Goal: Task Accomplishment & Management: Use online tool/utility

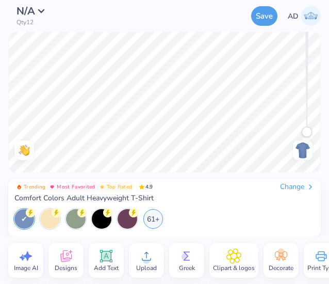
click at [301, 185] on div "Change" at bounding box center [297, 186] width 35 height 9
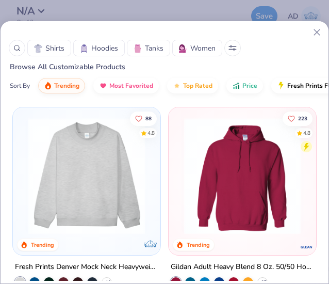
click at [17, 52] on div at bounding box center [17, 48] width 17 height 17
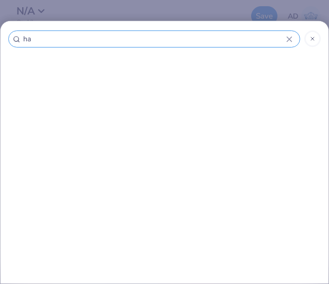
type input "han"
type input "[PERSON_NAME]"
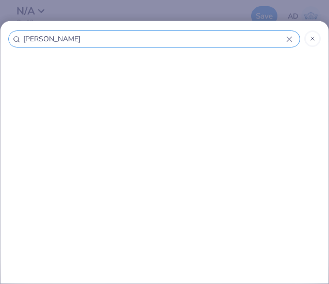
type input "[PERSON_NAME]"
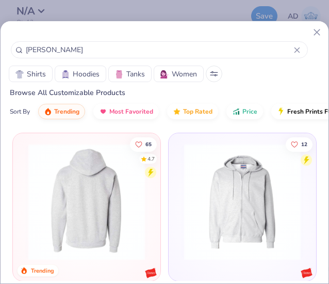
scroll to position [33, 0]
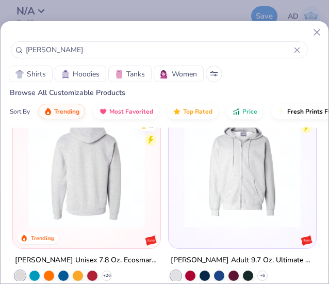
click at [74, 185] on img at bounding box center [86, 169] width 127 height 117
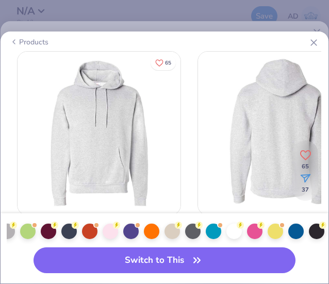
scroll to position [0, 348]
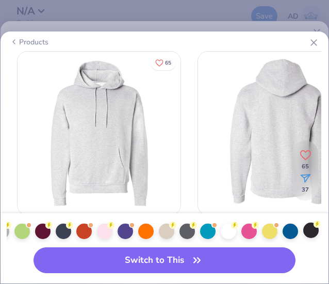
click at [314, 230] on div at bounding box center [310, 229] width 15 height 15
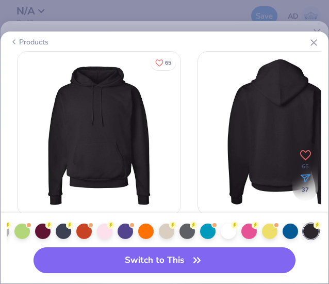
click at [154, 261] on button "Switch to This" at bounding box center [165, 260] width 263 height 26
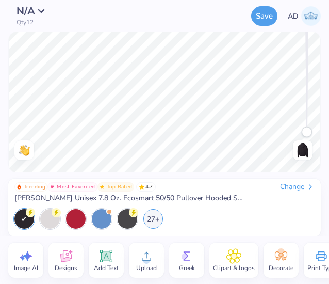
drag, startPoint x: 308, startPoint y: 130, endPoint x: 315, endPoint y: 230, distance: 100.9
click at [315, 230] on div "N/A Qty 12 Save AD Image AI Designs Add Text Upload Greek Clipart & logos Decor…" at bounding box center [164, 142] width 329 height 284
drag, startPoint x: 162, startPoint y: 173, endPoint x: 168, endPoint y: 262, distance: 88.5
click at [168, 262] on div "N/A Qty 12 Save AD Image AI Designs Add Text Upload Greek Clipart & logos Decor…" at bounding box center [164, 142] width 329 height 284
click at [149, 255] on icon at bounding box center [146, 255] width 15 height 15
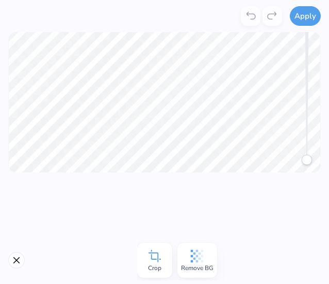
click at [197, 259] on icon at bounding box center [196, 255] width 15 height 15
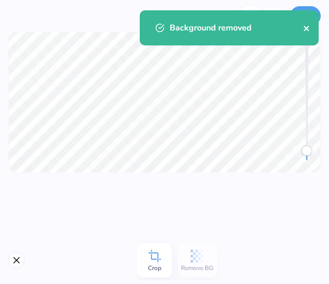
click at [304, 27] on icon "close" at bounding box center [306, 28] width 7 height 8
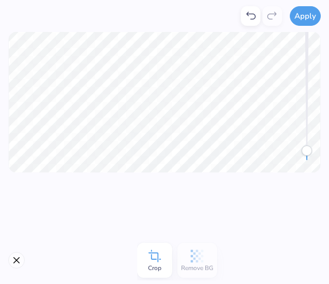
click at [306, 13] on div "Background removed" at bounding box center [229, 31] width 183 height 47
click at [304, 13] on button "Apply" at bounding box center [305, 15] width 31 height 20
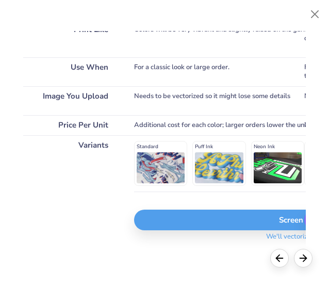
scroll to position [156, 0]
click at [199, 217] on div "Screen Print" at bounding box center [307, 220] width 347 height 21
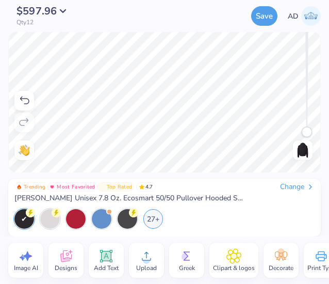
click at [300, 150] on img at bounding box center [303, 150] width 17 height 17
click at [102, 255] on icon at bounding box center [107, 256] width 10 height 10
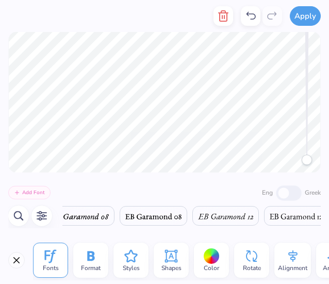
scroll to position [8, 2]
type textarea "Delta Xi"
click at [51, 252] on icon at bounding box center [50, 255] width 15 height 15
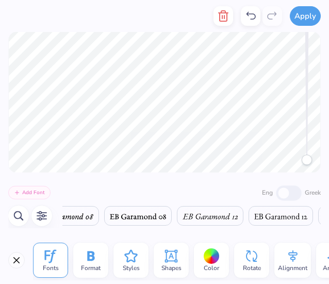
scroll to position [0, 6665]
click at [182, 215] on img at bounding box center [209, 216] width 55 height 6
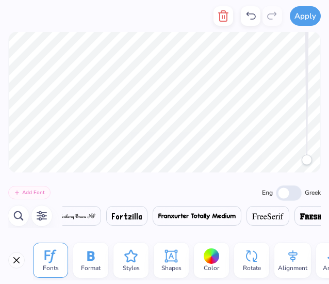
scroll to position [0, 8056]
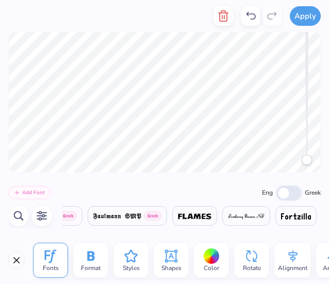
click at [228, 218] on img at bounding box center [246, 216] width 37 height 6
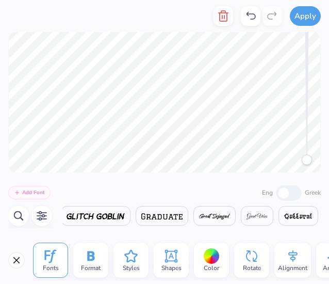
scroll to position [0, 8837]
click at [247, 215] on img at bounding box center [257, 216] width 21 height 6
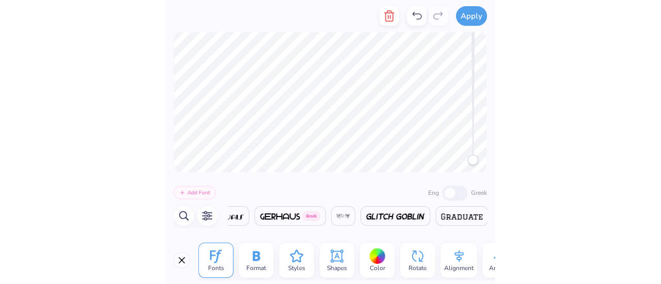
scroll to position [0, 8696]
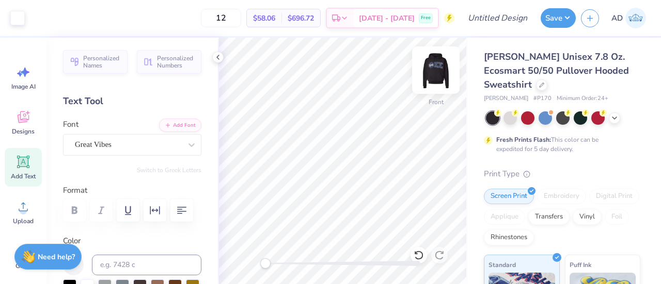
click at [329, 68] on img at bounding box center [435, 70] width 41 height 41
click at [329, 69] on img at bounding box center [435, 70] width 41 height 41
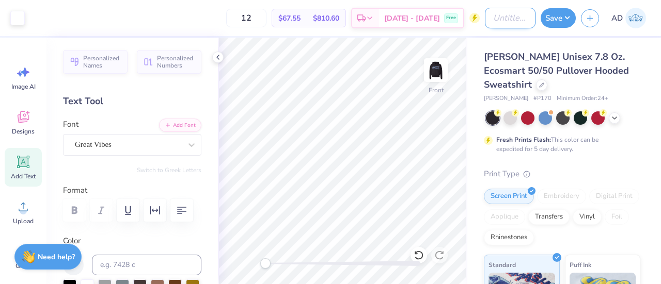
click at [329, 12] on input "Design Title" at bounding box center [510, 18] width 51 height 21
type input "Phi Sig 6"
click at [329, 19] on button "Save" at bounding box center [557, 17] width 35 height 20
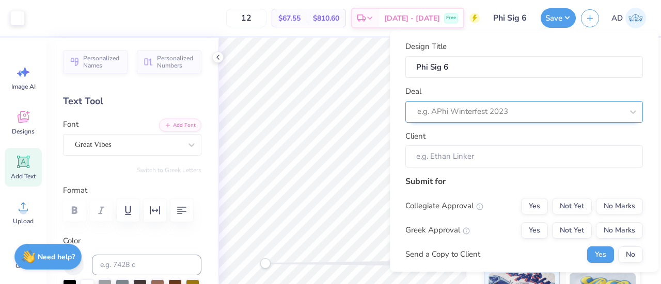
click at [329, 114] on div at bounding box center [519, 112] width 205 height 14
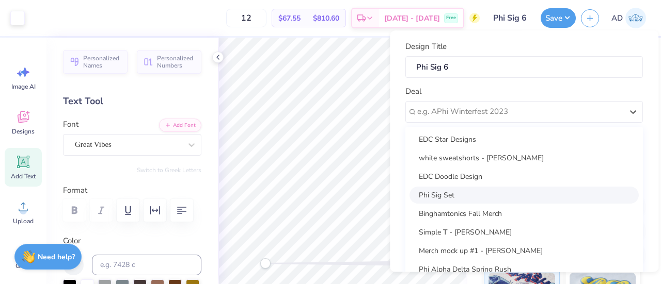
click at [329, 195] on div "Phi Sig Set" at bounding box center [523, 195] width 229 height 17
type input "[PERSON_NAME]"
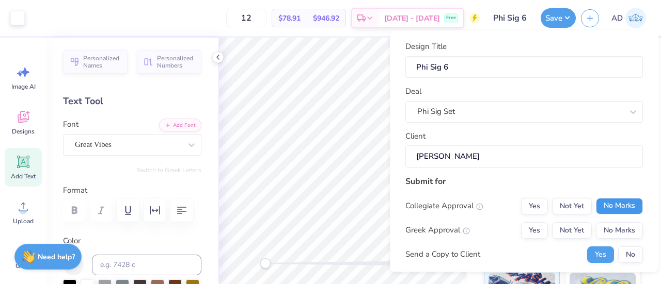
click at [329, 204] on button "No Marks" at bounding box center [619, 206] width 47 height 17
click at [329, 228] on button "Yes" at bounding box center [534, 230] width 27 height 17
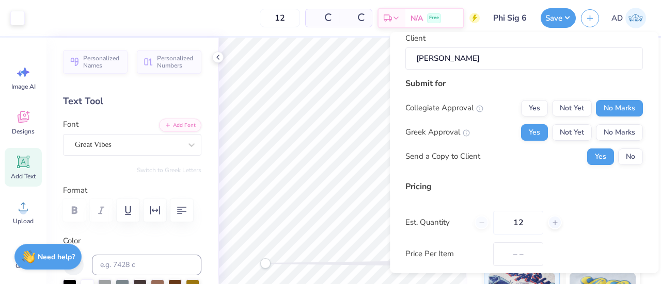
type input "$78.91"
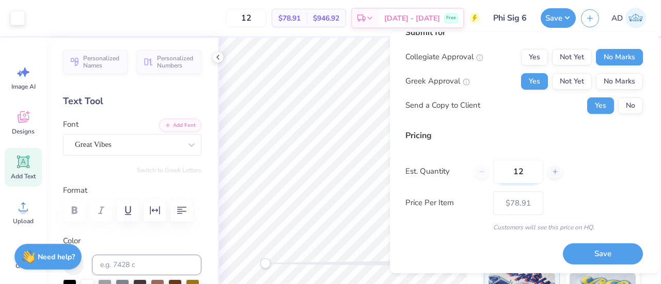
click at [329, 178] on input "12" at bounding box center [518, 172] width 50 height 24
type input "1"
type input "99"
type input "$34.31"
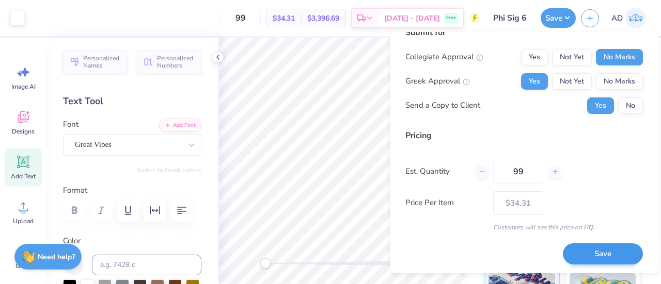
type input "99"
click at [329, 247] on button "Save" at bounding box center [603, 254] width 80 height 21
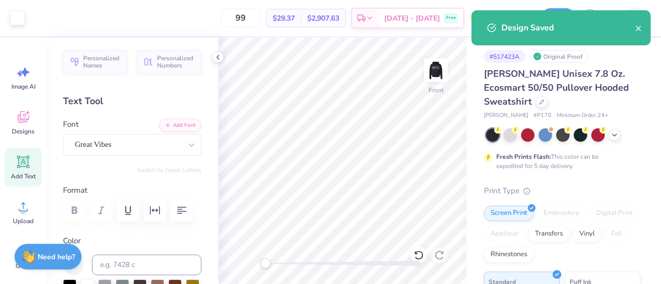
type input "$34.31"
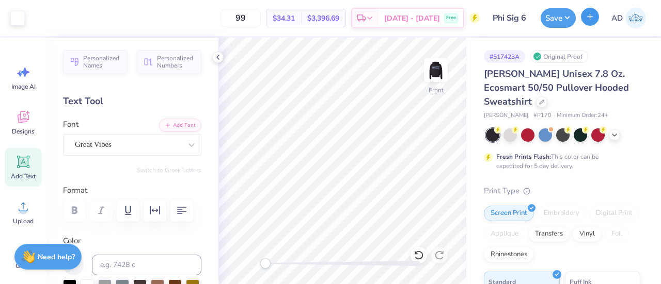
click at [329, 17] on icon "button" at bounding box center [589, 16] width 9 height 9
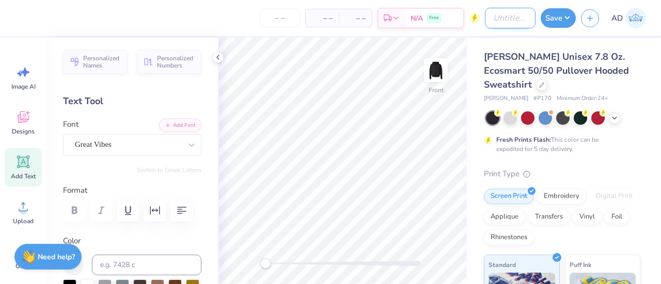
click at [329, 18] on input "Design Title" at bounding box center [510, 18] width 51 height 21
type input "Phi Sig 7"
click at [329, 71] on img at bounding box center [435, 70] width 41 height 41
click at [17, 123] on icon at bounding box center [22, 116] width 15 height 15
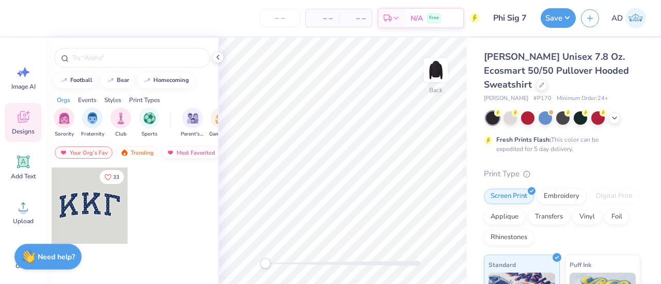
click at [179, 151] on div "Most Favorited" at bounding box center [191, 153] width 58 height 12
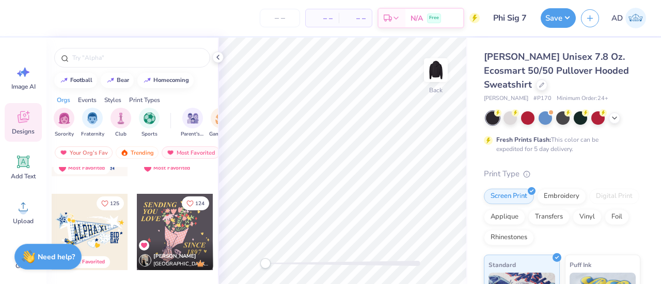
scroll to position [726, 0]
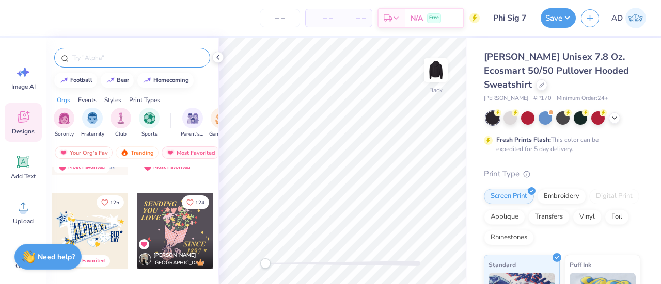
click at [107, 52] on div at bounding box center [132, 58] width 156 height 20
click at [103, 55] on input "text" at bounding box center [137, 58] width 132 height 10
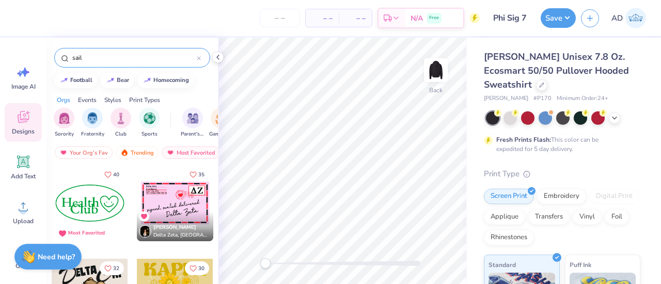
scroll to position [99, 0]
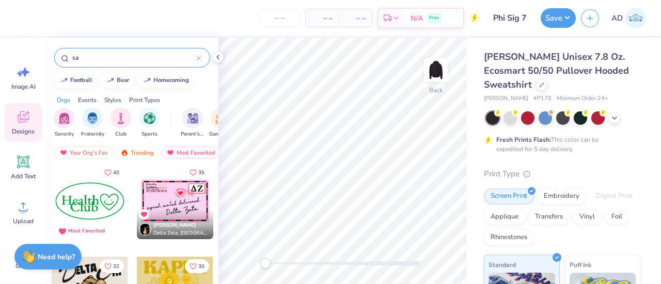
type input "s"
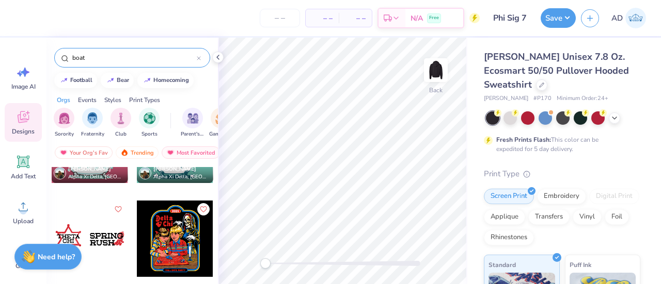
scroll to position [5290, 0]
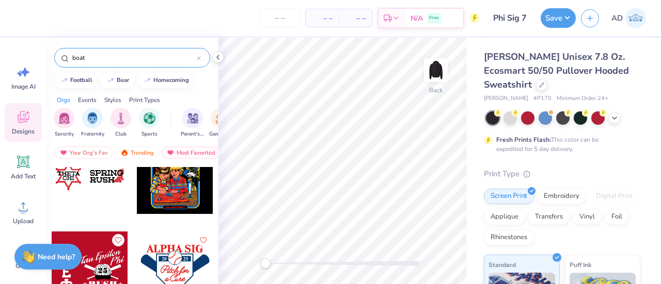
click at [109, 53] on input "boat" at bounding box center [133, 58] width 125 height 10
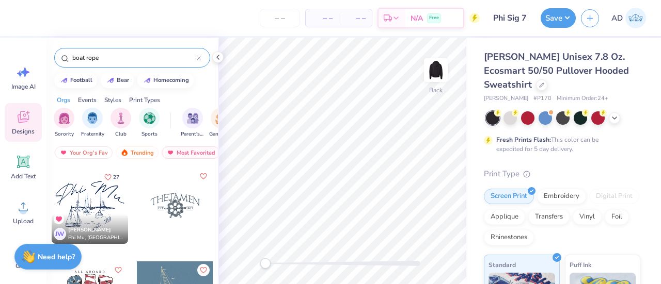
type input "boat rope"
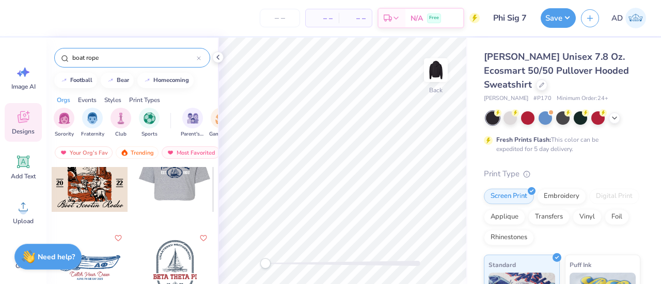
scroll to position [0, 0]
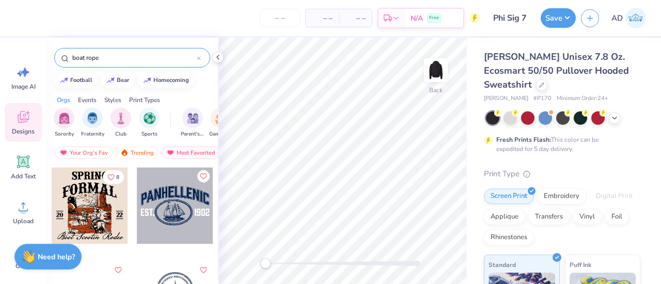
drag, startPoint x: 105, startPoint y: 56, endPoint x: 0, endPoint y: 45, distance: 105.8
click at [0, 45] on div "– – Per Item – – Total Est. Delivery N/A Free Design Title Phi Sig 7 Save AD Im…" at bounding box center [330, 142] width 661 height 284
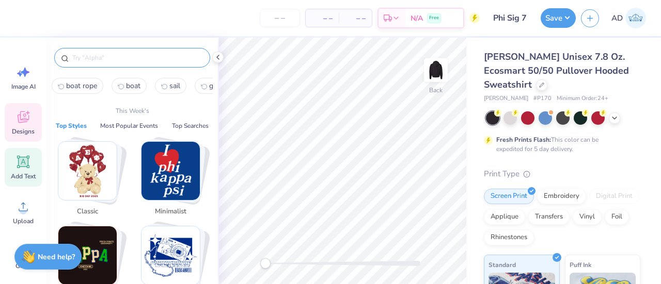
click at [23, 175] on span "Add Text" at bounding box center [23, 176] width 25 height 8
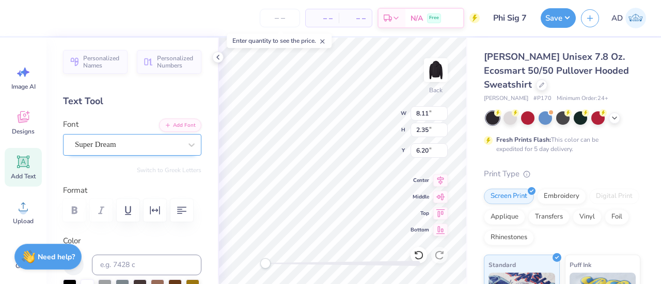
click at [119, 144] on div "Super Dream" at bounding box center [128, 145] width 108 height 16
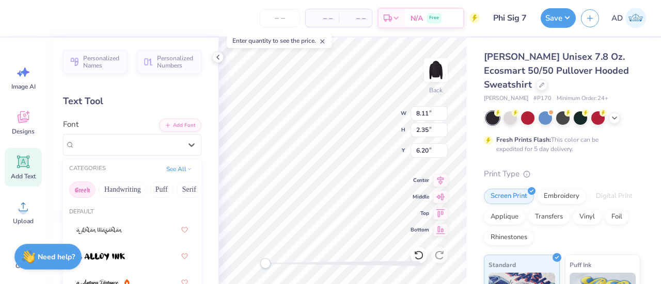
click at [81, 189] on button "Greek" at bounding box center [82, 190] width 26 height 17
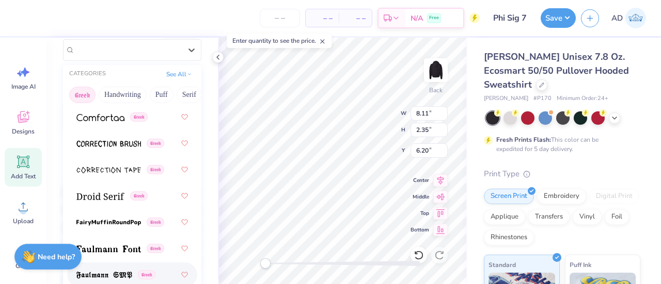
scroll to position [356, 0]
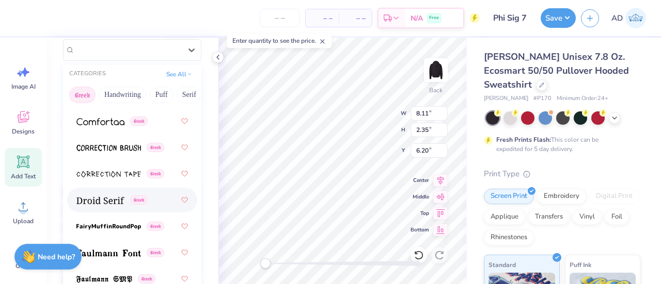
click at [97, 202] on img at bounding box center [100, 200] width 48 height 7
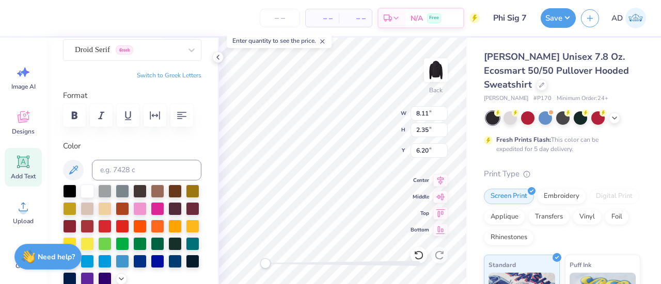
click at [173, 76] on button "Switch to Greek Letters" at bounding box center [169, 75] width 65 height 8
type textarea "ΦΣΣ"
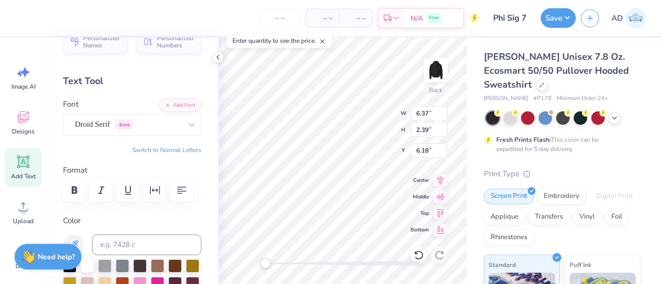
scroll to position [20, 0]
click at [102, 121] on div "Droid Serif Greek" at bounding box center [128, 125] width 108 height 16
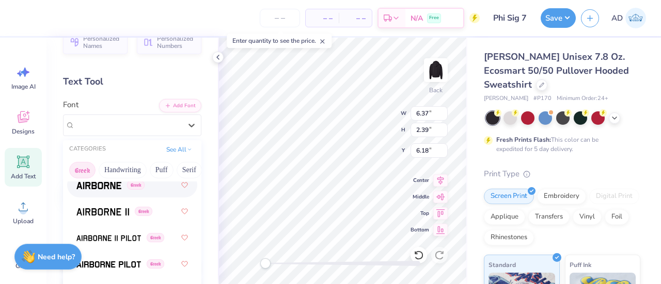
scroll to position [26, 0]
click at [101, 186] on img at bounding box center [98, 185] width 45 height 7
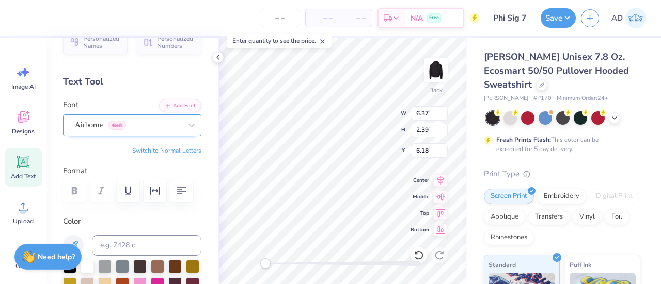
click at [102, 122] on div "Airborne Greek" at bounding box center [128, 125] width 108 height 16
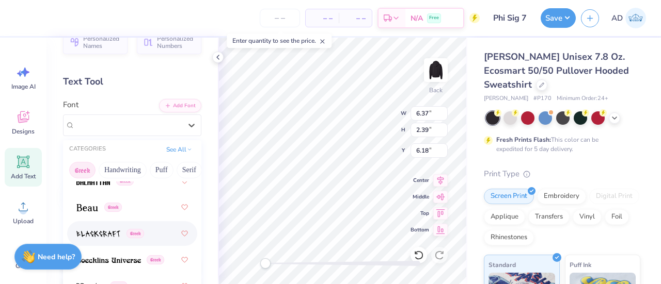
scroll to position [188, 0]
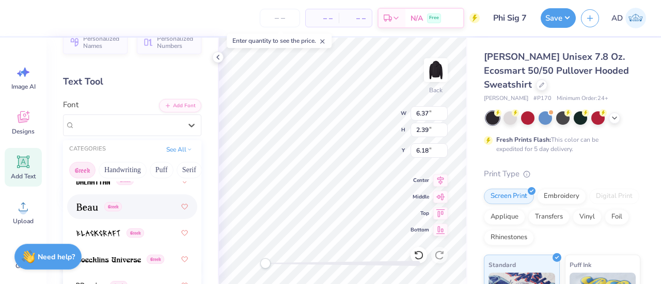
click at [84, 210] on img at bounding box center [87, 207] width 22 height 7
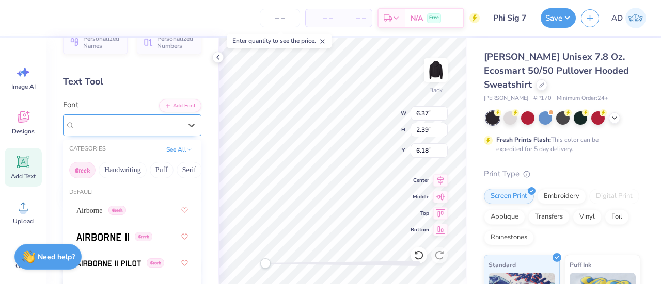
click at [101, 116] on div "Beau Greek" at bounding box center [132, 126] width 138 height 22
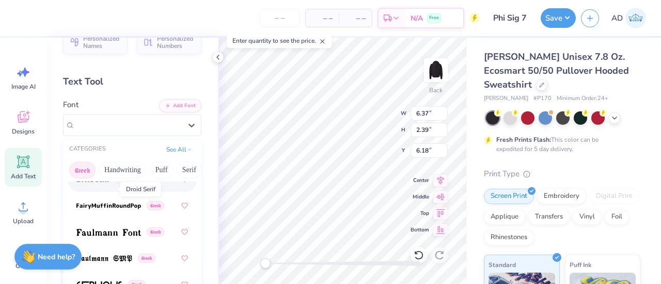
scroll to position [454, 0]
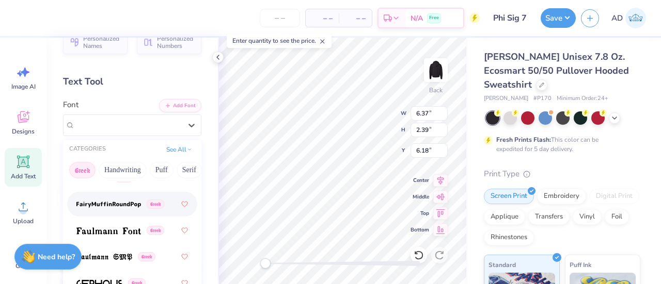
click at [90, 196] on div "Greek" at bounding box center [131, 204] width 111 height 19
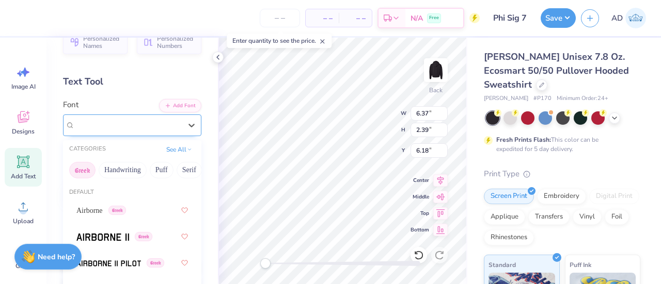
click at [92, 118] on div at bounding box center [128, 125] width 106 height 14
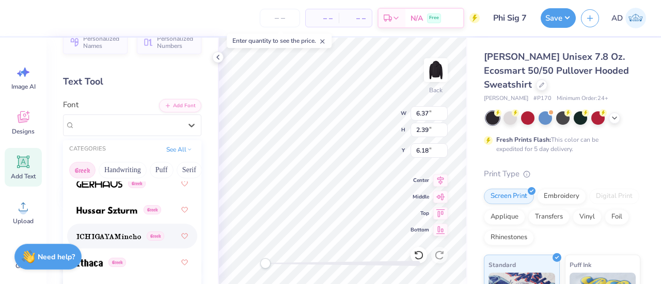
scroll to position [566, 0]
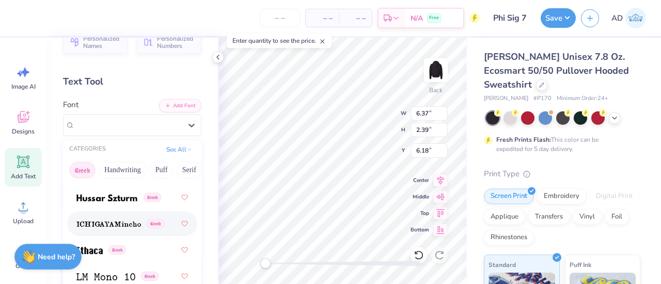
click at [101, 223] on img at bounding box center [108, 224] width 65 height 7
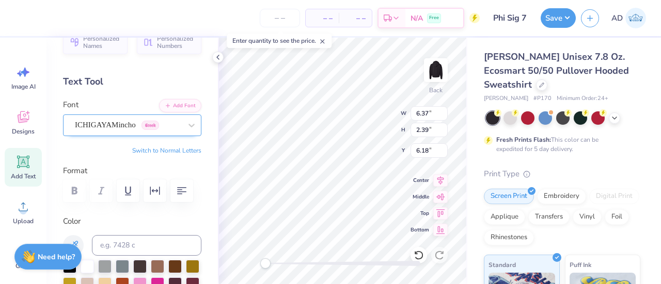
click at [108, 134] on div "ICHIGAYAMincho Greek" at bounding box center [132, 126] width 138 height 22
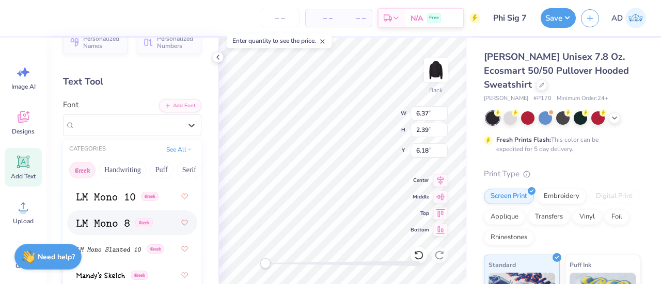
scroll to position [646, 0]
click at [97, 224] on img at bounding box center [102, 222] width 53 height 7
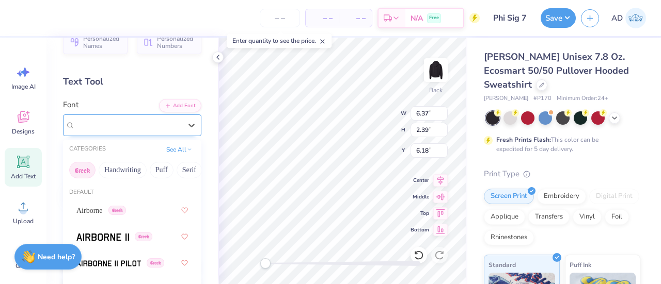
click at [98, 119] on div "LM Mono 8 (8 Regular) [DEMOGRAPHIC_DATA]" at bounding box center [128, 125] width 108 height 16
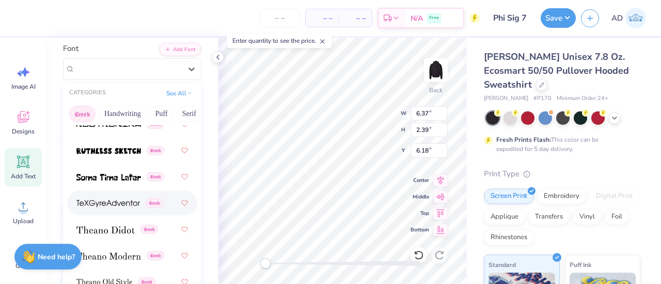
scroll to position [1003, 0]
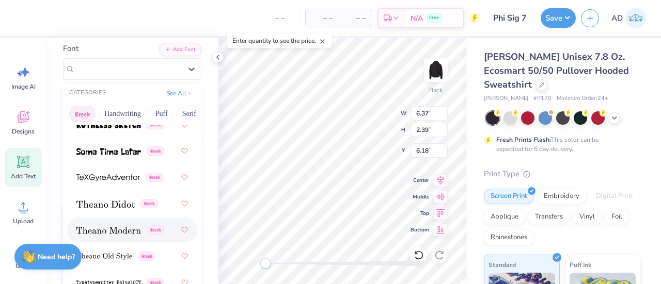
click at [115, 225] on span at bounding box center [108, 230] width 65 height 11
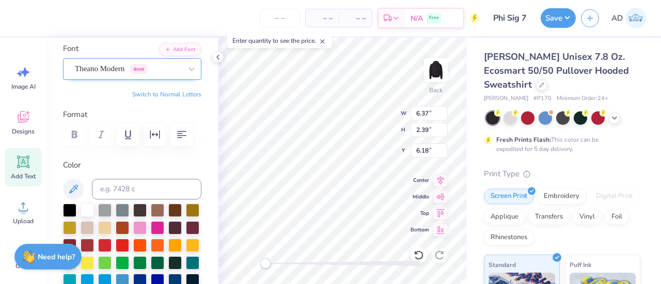
click at [106, 74] on div "Theano Modern Greek" at bounding box center [128, 69] width 108 height 16
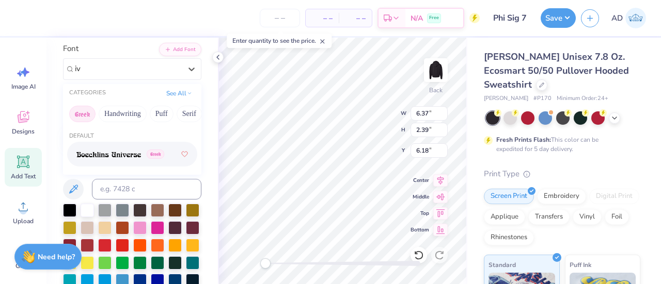
click at [104, 161] on div "Greek" at bounding box center [131, 154] width 111 height 19
type input "iv"
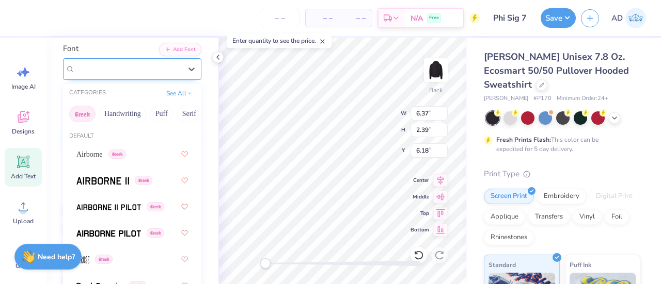
click at [103, 69] on div "Boecklins Universe Greek" at bounding box center [128, 69] width 108 height 16
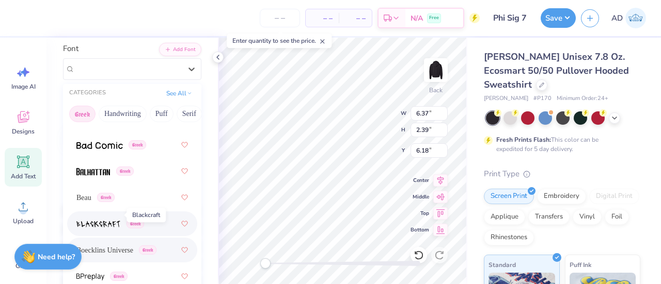
scroll to position [153, 0]
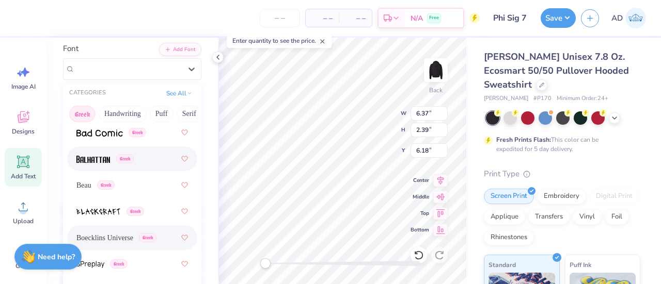
click at [97, 158] on img at bounding box center [93, 159] width 34 height 7
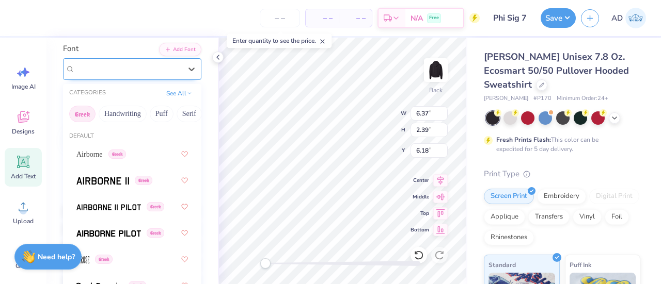
click at [94, 69] on div "Balhattan Greek" at bounding box center [128, 69] width 108 height 16
click at [92, 182] on img at bounding box center [102, 181] width 53 height 7
click at [108, 70] on div "Airborne II Greek" at bounding box center [128, 69] width 108 height 16
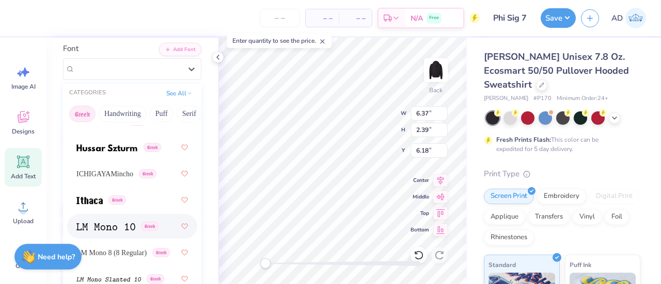
scroll to position [561, 0]
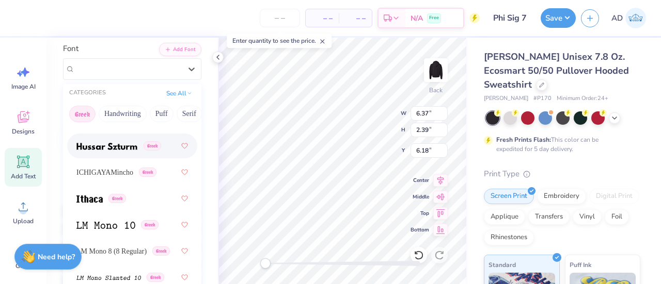
click at [99, 145] on img at bounding box center [106, 146] width 61 height 7
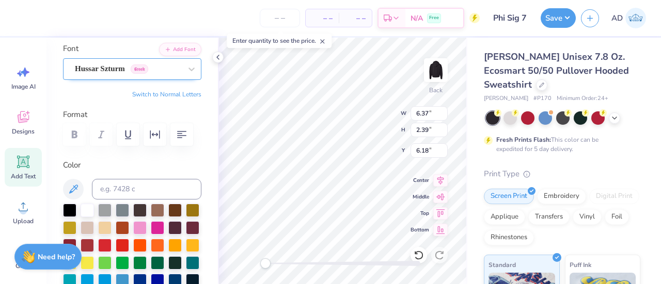
click at [104, 71] on div "Hussar Szturm Greek" at bounding box center [128, 69] width 108 height 16
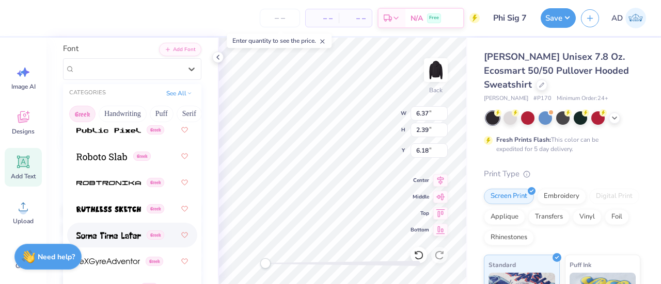
scroll to position [920, 0]
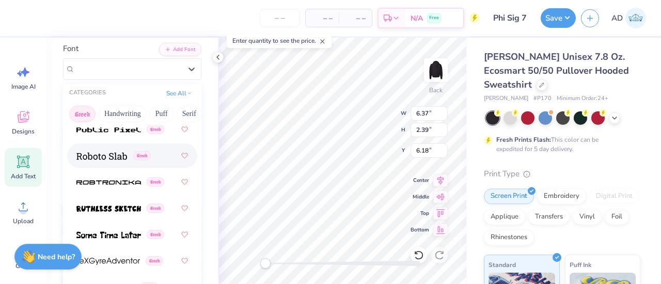
click at [98, 156] on img at bounding box center [101, 156] width 51 height 7
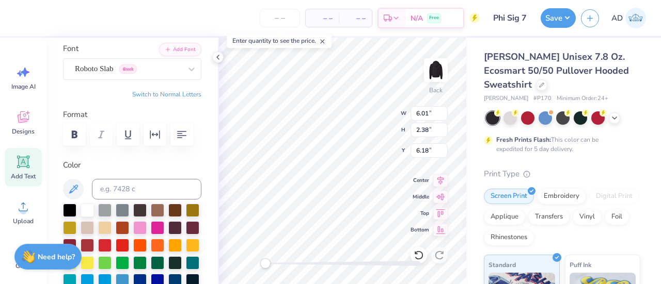
scroll to position [8, 1]
type textarea "Φ"
type input "4.99"
click at [29, 164] on icon at bounding box center [22, 161] width 15 height 15
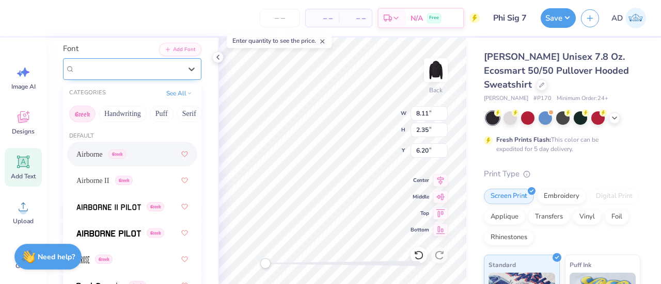
click at [154, 68] on div "Super Dream" at bounding box center [128, 69] width 108 height 16
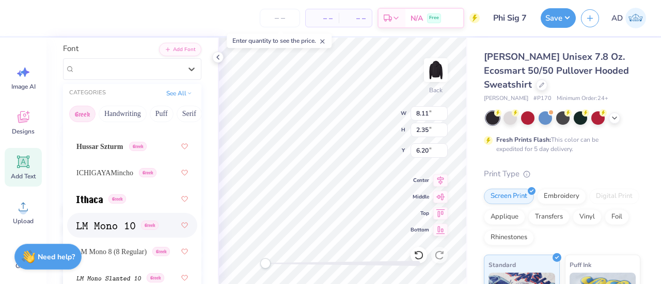
scroll to position [556, 0]
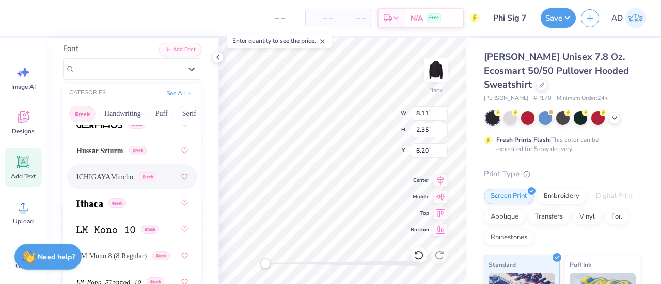
click at [108, 180] on span "ICHIGAYAMincho" at bounding box center [104, 177] width 57 height 11
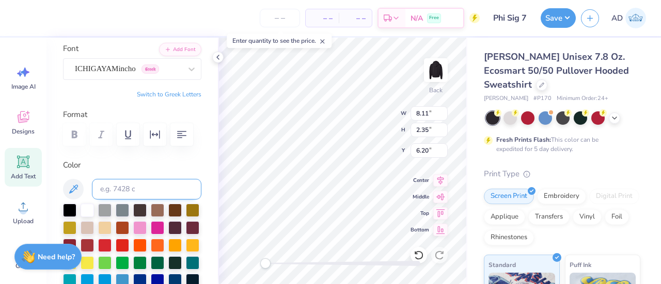
type textarea "TEXT"
type textarea "s"
click at [20, 163] on icon at bounding box center [24, 162] width 10 height 10
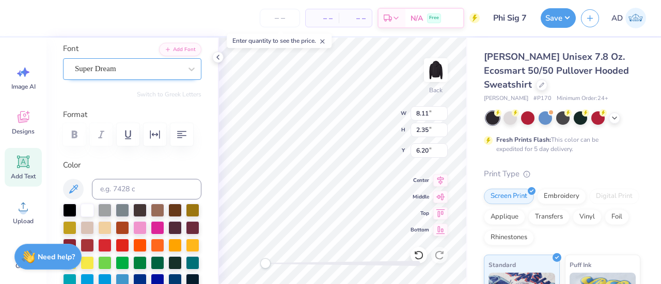
click at [143, 68] on div "Super Dream" at bounding box center [128, 69] width 108 height 16
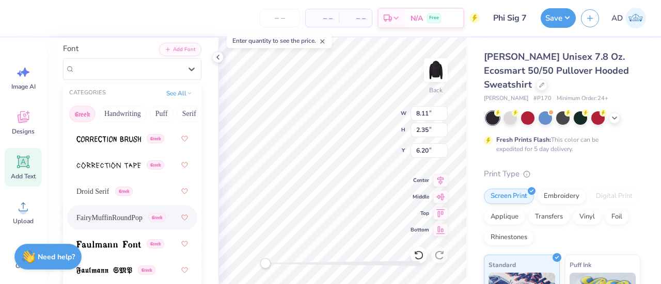
scroll to position [380, 0]
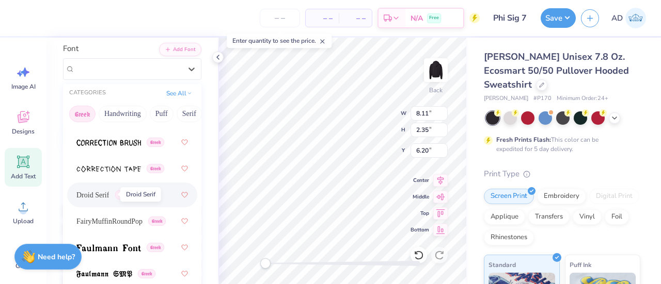
click at [104, 196] on span "Droid Serif" at bounding box center [92, 195] width 33 height 11
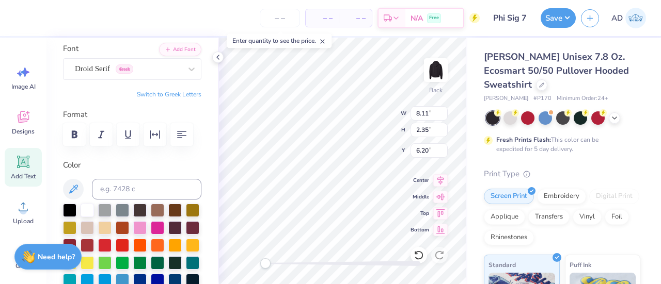
type textarea "S"
click at [180, 95] on button "Switch to Greek Letters" at bounding box center [169, 94] width 65 height 8
click at [298, 127] on body "Art colors – – Per Item – – Total Est. Delivery N/A Free Design Title Phi Sig 7…" at bounding box center [330, 142] width 661 height 284
click at [123, 67] on div "Roboto Slab Greek" at bounding box center [128, 69] width 108 height 16
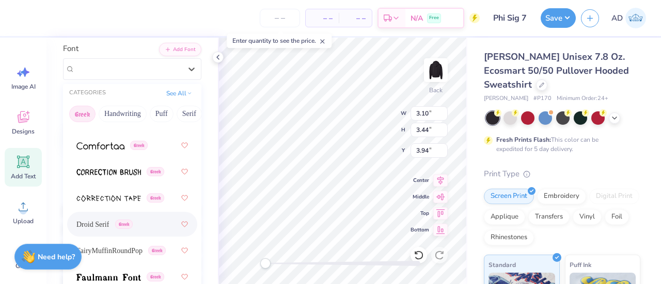
scroll to position [364, 0]
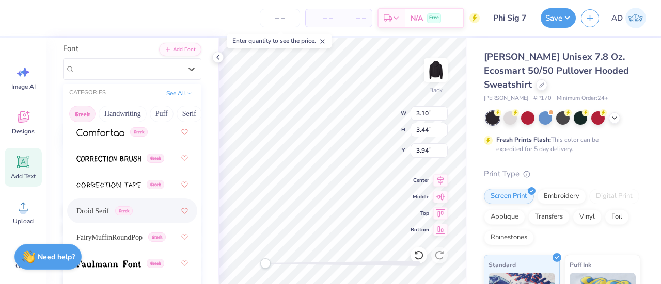
click at [103, 216] on div "Droid Serif Greek" at bounding box center [131, 211] width 111 height 19
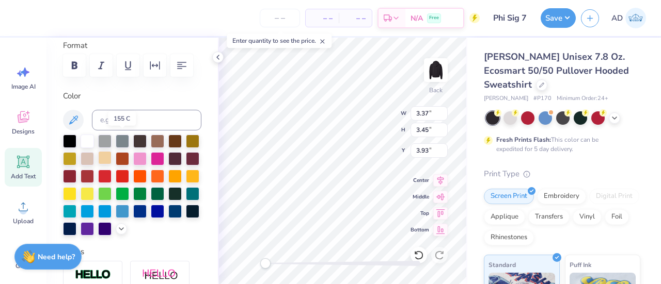
scroll to position [166, 0]
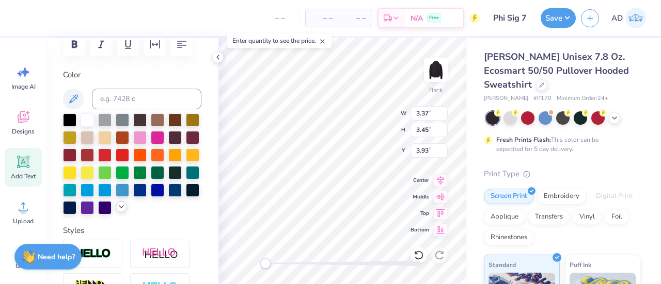
click at [117, 211] on icon at bounding box center [121, 207] width 8 height 8
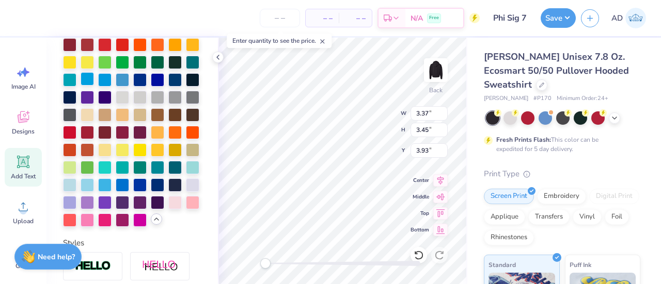
scroll to position [290, 0]
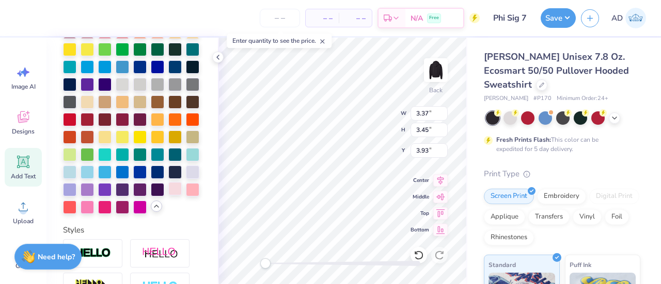
click at [168, 196] on div at bounding box center [174, 188] width 13 height 13
type input "2.10"
type input "2.78"
click at [168, 196] on div at bounding box center [174, 188] width 13 height 13
type input "11.47"
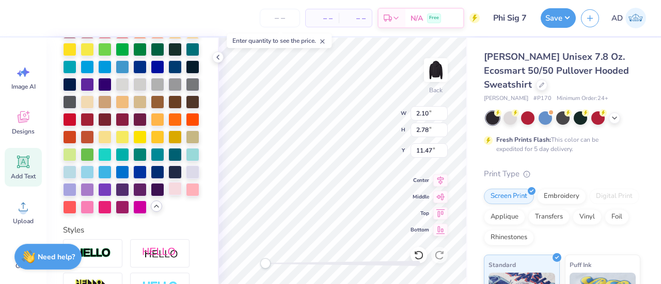
click at [168, 196] on div at bounding box center [174, 188] width 13 height 13
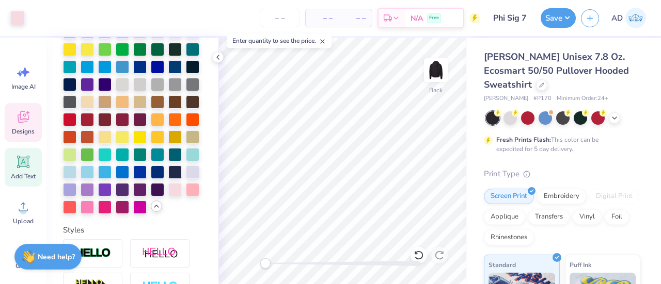
click at [20, 128] on span "Designs" at bounding box center [23, 131] width 23 height 8
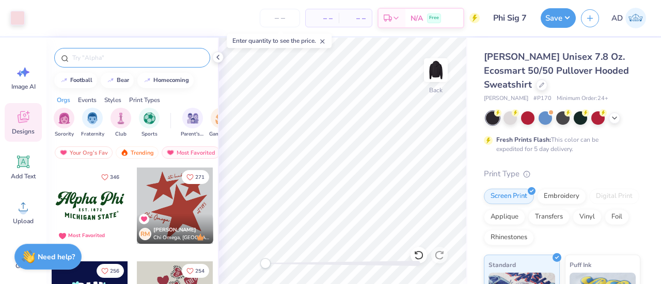
click at [100, 55] on input "text" at bounding box center [137, 58] width 132 height 10
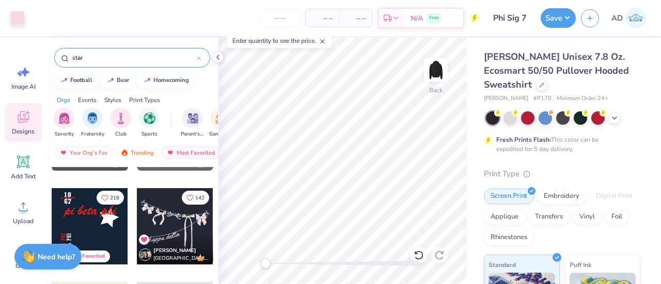
scroll to position [129, 0]
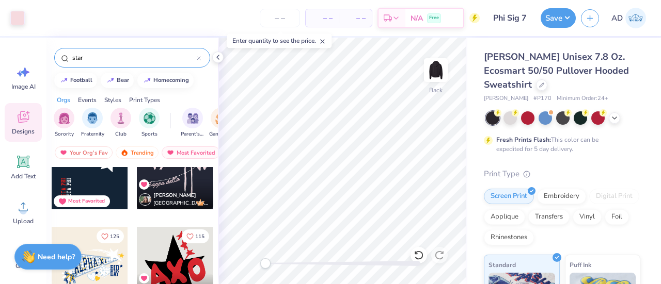
type input "star"
click at [103, 185] on div at bounding box center [90, 171] width 76 height 76
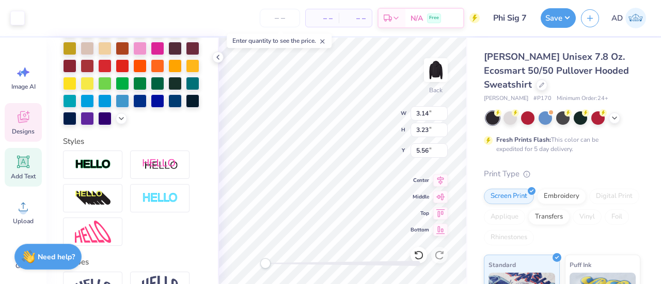
scroll to position [256, 0]
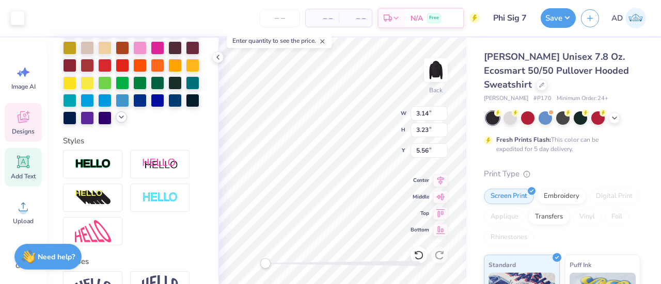
click at [117, 121] on icon at bounding box center [121, 117] width 8 height 8
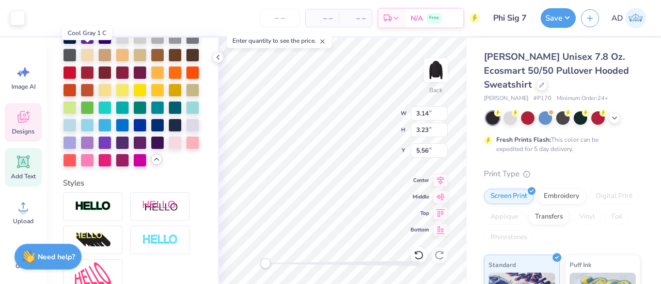
scroll to position [337, 0]
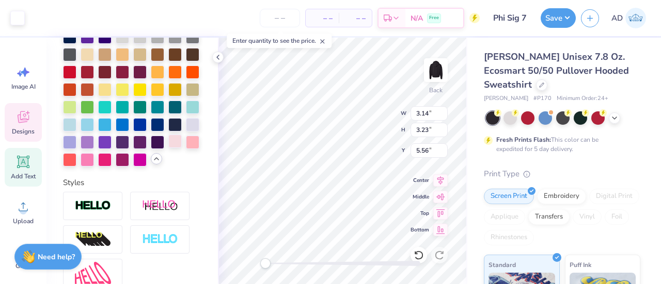
click at [168, 148] on div at bounding box center [174, 141] width 13 height 13
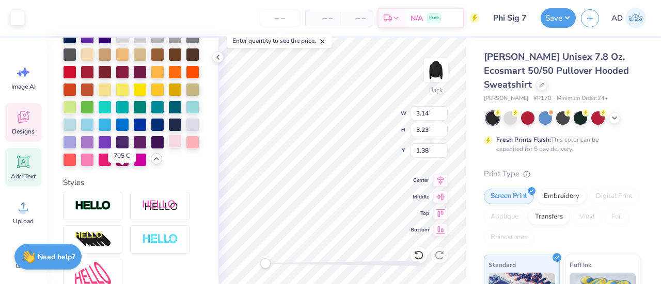
click at [168, 148] on div at bounding box center [174, 141] width 13 height 13
click at [19, 15] on div at bounding box center [17, 17] width 14 height 14
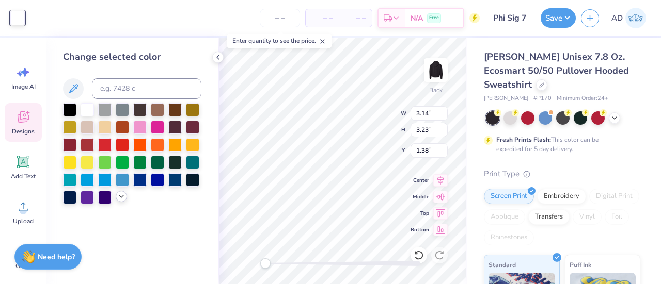
click at [120, 197] on icon at bounding box center [121, 197] width 8 height 8
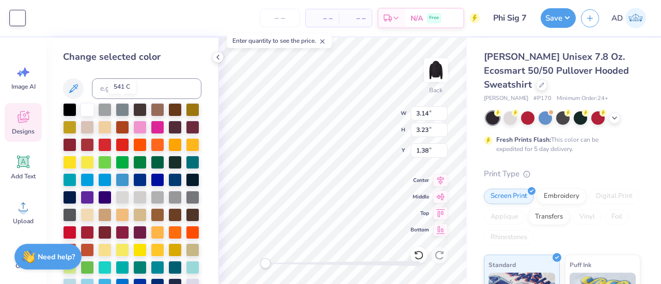
scroll to position [90, 0]
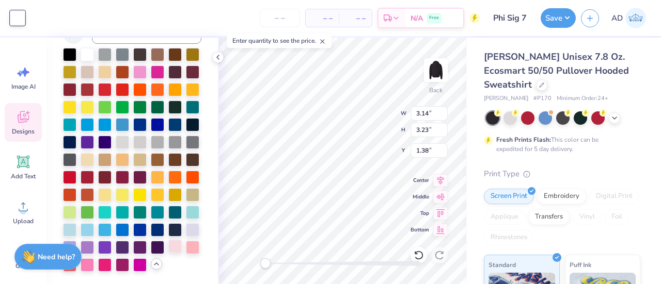
click at [168, 244] on div at bounding box center [174, 246] width 13 height 13
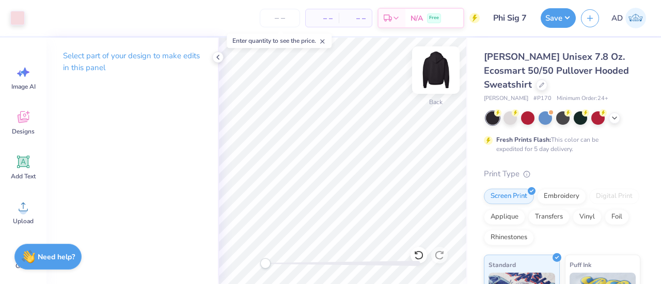
click at [329, 67] on img at bounding box center [435, 70] width 41 height 41
click at [329, 76] on img at bounding box center [435, 70] width 41 height 41
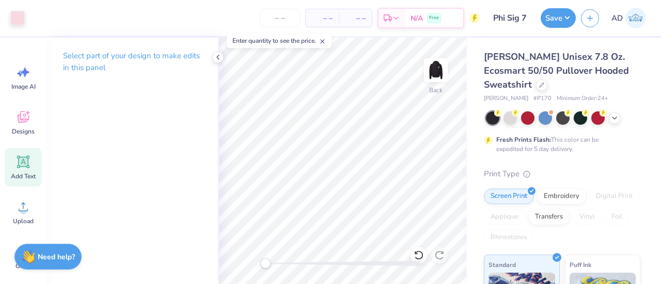
click at [20, 167] on icon at bounding box center [23, 162] width 12 height 12
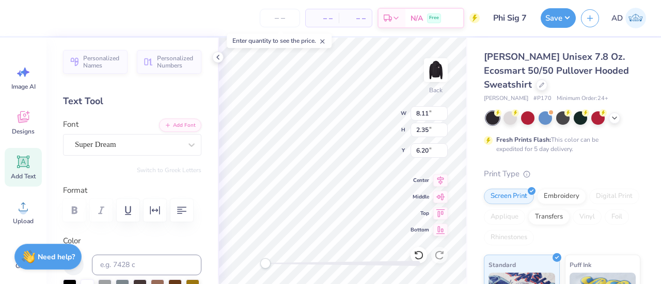
scroll to position [8, 1]
type textarea "Delta"
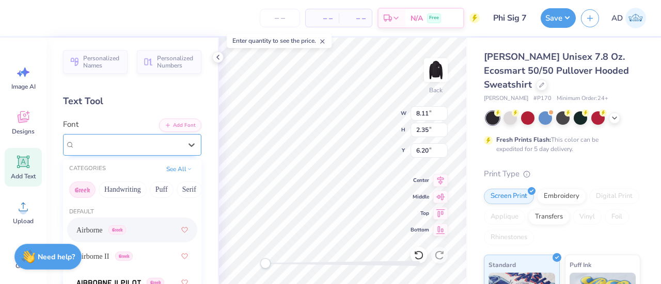
click at [151, 147] on div "Super Dream" at bounding box center [128, 145] width 108 height 16
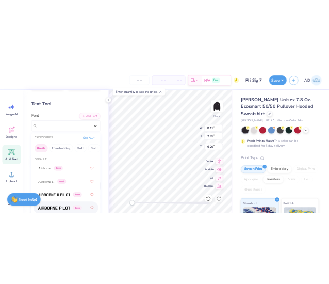
scroll to position [35, 0]
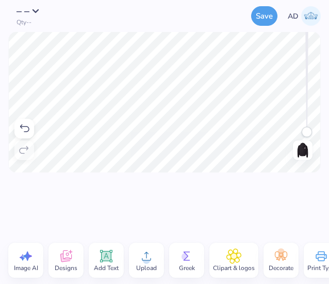
click at [109, 262] on icon at bounding box center [106, 255] width 15 height 15
click at [105, 253] on icon at bounding box center [107, 256] width 10 height 10
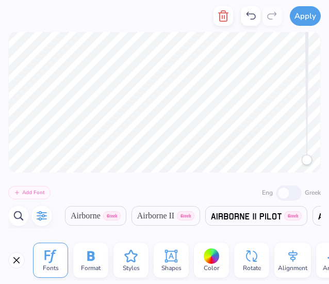
scroll to position [8, 1]
type textarea "Delta"
click at [45, 264] on span "Fonts" at bounding box center [51, 268] width 16 height 8
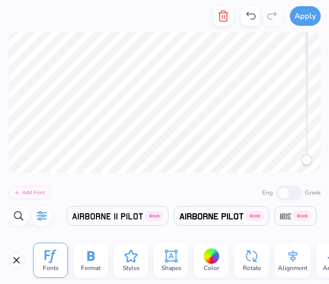
scroll to position [0, 0]
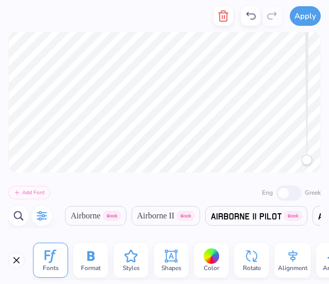
click at [44, 214] on icon "button" at bounding box center [42, 216] width 12 height 12
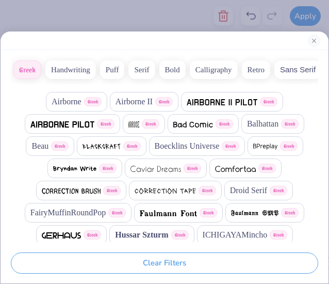
click at [74, 73] on button "Handwriting" at bounding box center [70, 69] width 51 height 19
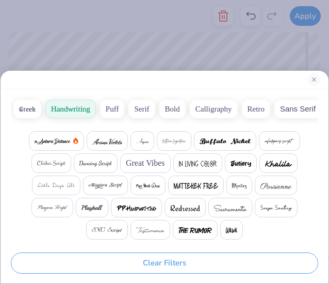
click at [146, 166] on span "Great Vibes" at bounding box center [145, 163] width 39 height 12
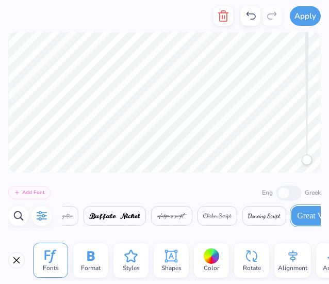
scroll to position [0, 178]
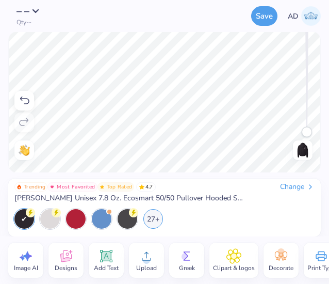
click at [304, 151] on img at bounding box center [303, 150] width 17 height 17
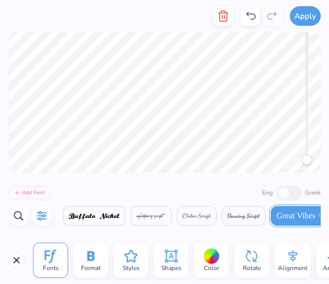
scroll to position [8, 1]
type textarea "[PERSON_NAME]"
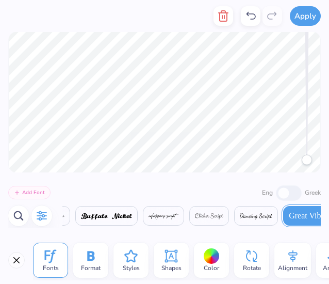
scroll to position [0, 178]
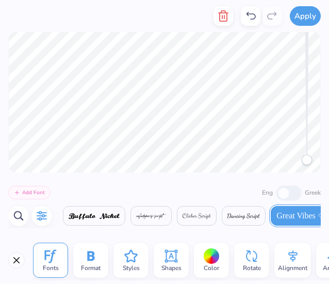
click at [200, 260] on div "Color" at bounding box center [211, 260] width 35 height 35
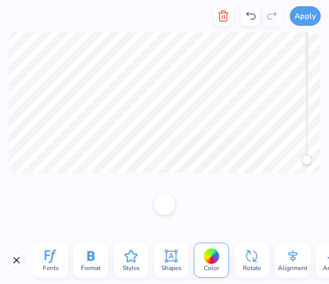
click at [209, 254] on div at bounding box center [212, 256] width 16 height 16
click at [164, 204] on div at bounding box center [164, 203] width 21 height 21
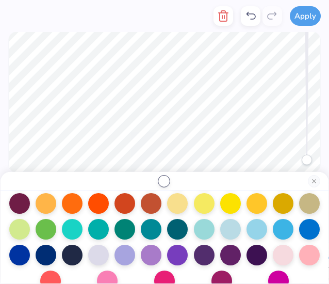
scroll to position [210, 0]
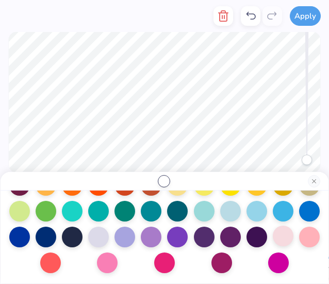
click at [273, 239] on div at bounding box center [283, 236] width 21 height 21
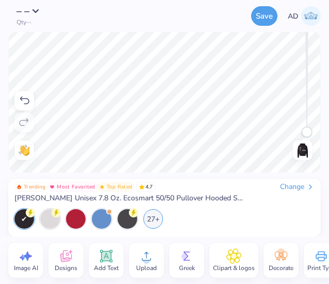
click at [309, 150] on img at bounding box center [303, 150] width 17 height 17
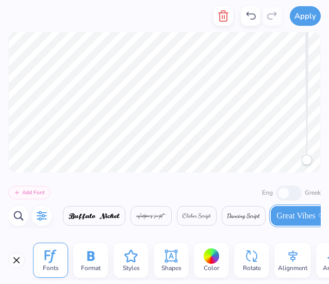
scroll to position [0, 178]
click at [208, 251] on div at bounding box center [212, 256] width 16 height 16
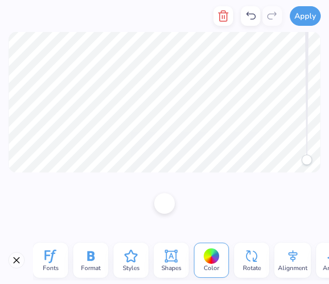
click at [163, 199] on div at bounding box center [164, 203] width 21 height 21
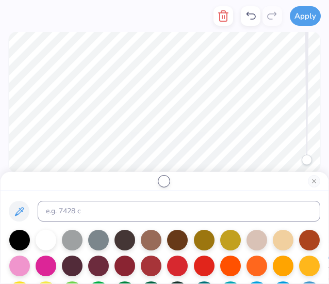
scroll to position [210, 0]
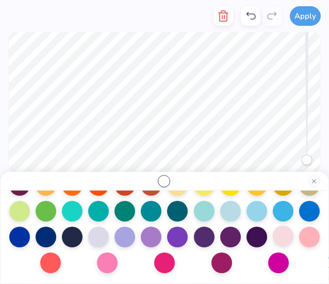
click at [273, 235] on div at bounding box center [283, 236] width 21 height 21
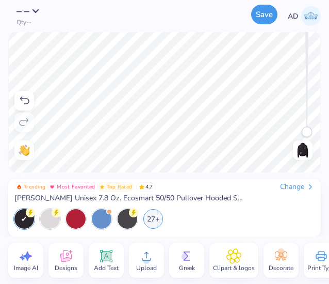
click at [265, 14] on button "Save" at bounding box center [264, 15] width 26 height 20
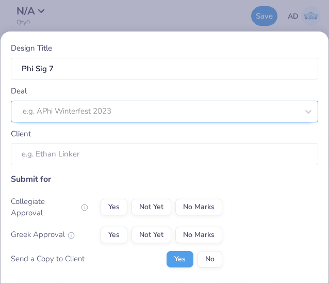
click at [74, 116] on div at bounding box center [161, 111] width 276 height 14
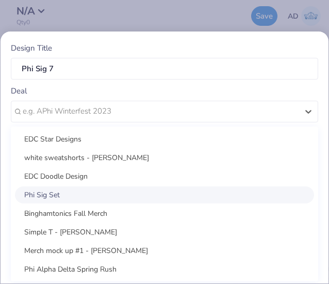
click at [49, 197] on div "Phi Sig Set" at bounding box center [164, 194] width 299 height 17
type input "[PERSON_NAME]"
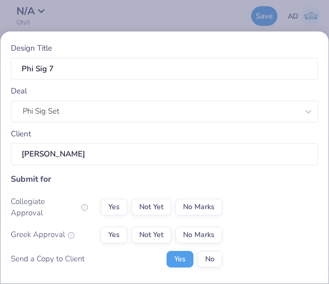
click at [173, 205] on div "Yes Not Yet No Marks" at bounding box center [162, 207] width 122 height 17
click at [189, 204] on button "No Marks" at bounding box center [198, 207] width 47 height 17
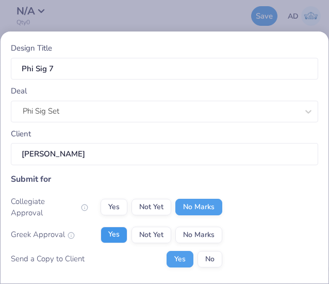
click at [108, 233] on button "Yes" at bounding box center [114, 235] width 27 height 17
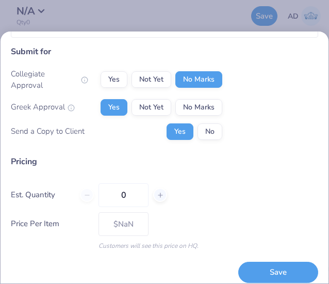
scroll to position [130, 0]
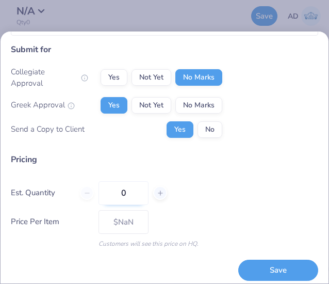
click at [125, 187] on input "0" at bounding box center [124, 193] width 50 height 24
type input "0"
type input "99"
type input "$32.58"
type input "99"
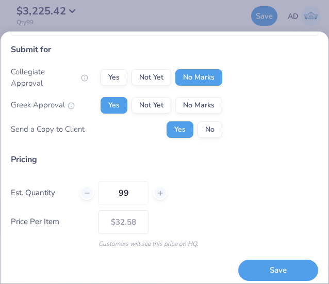
click at [215, 198] on div "Est. Quantity 99" at bounding box center [165, 193] width 308 height 24
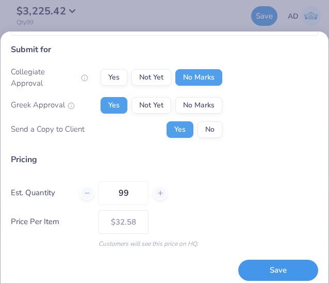
click at [266, 262] on button "Save" at bounding box center [278, 270] width 80 height 21
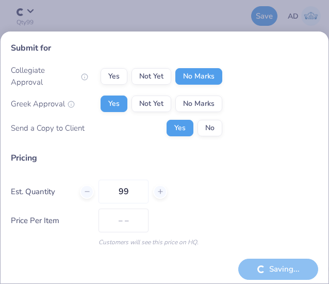
type input "$32.58"
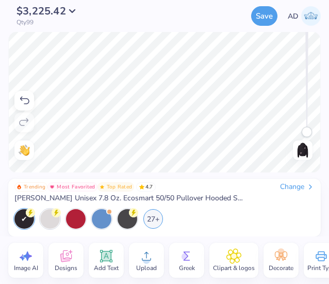
click at [303, 16] on img at bounding box center [311, 16] width 20 height 20
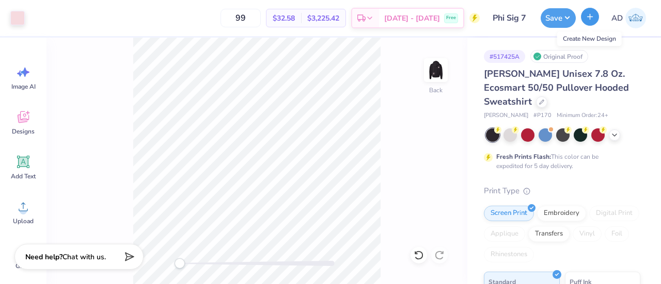
click at [329, 19] on line "button" at bounding box center [590, 16] width 0 height 5
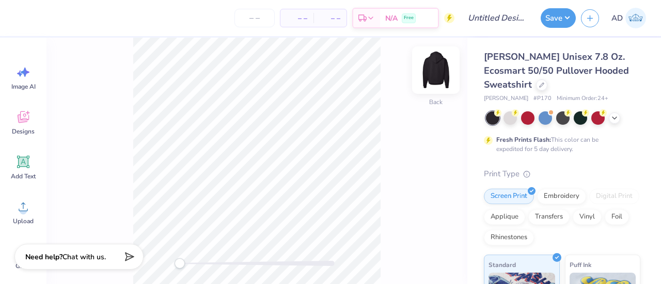
click at [329, 75] on img at bounding box center [435, 70] width 41 height 41
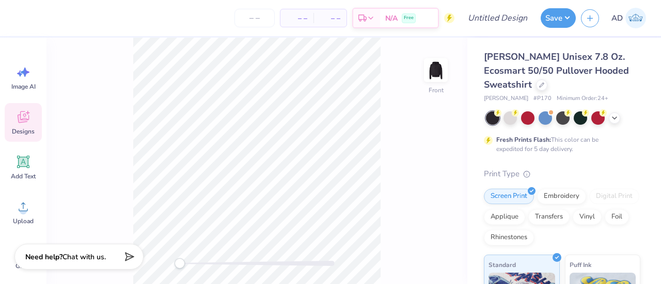
click at [20, 130] on span "Designs" at bounding box center [23, 131] width 23 height 8
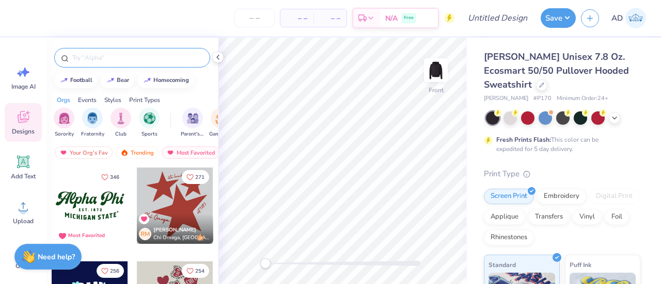
click at [116, 62] on div at bounding box center [132, 58] width 156 height 20
click at [105, 59] on input "text" at bounding box center [137, 58] width 132 height 10
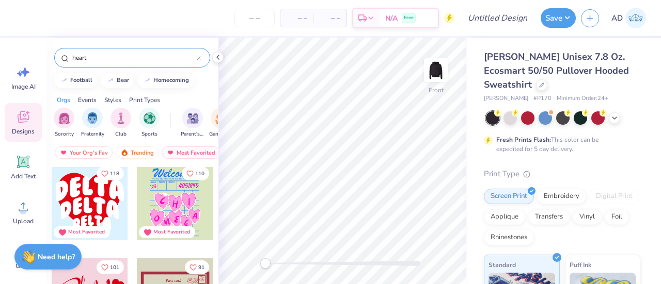
scroll to position [187, 0]
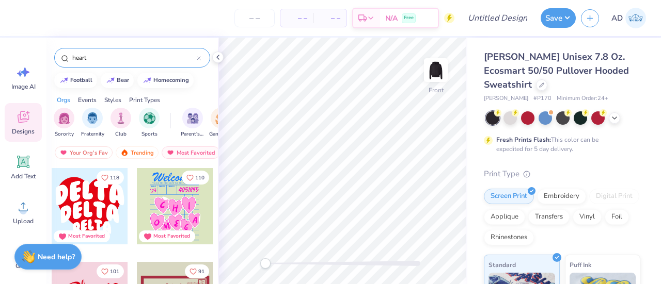
type input "heart"
click at [88, 206] on div at bounding box center [90, 206] width 76 height 76
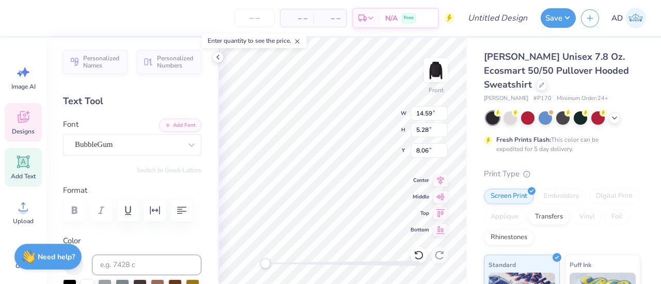
scroll to position [8, 1]
type textarea "PHi"
type input "12.39"
type input "4.71"
type input "12.55"
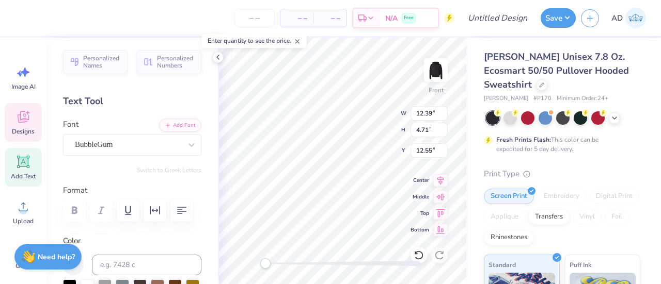
type textarea "DELA"
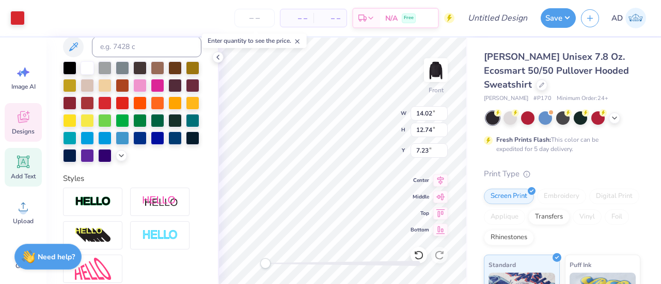
scroll to position [219, 0]
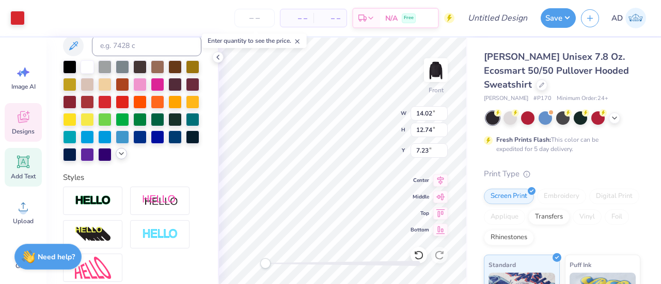
click at [117, 158] on icon at bounding box center [121, 154] width 8 height 8
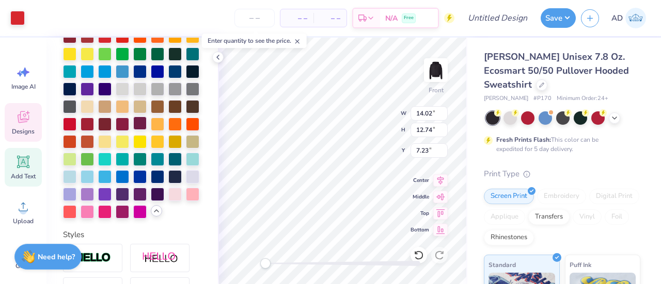
scroll to position [285, 0]
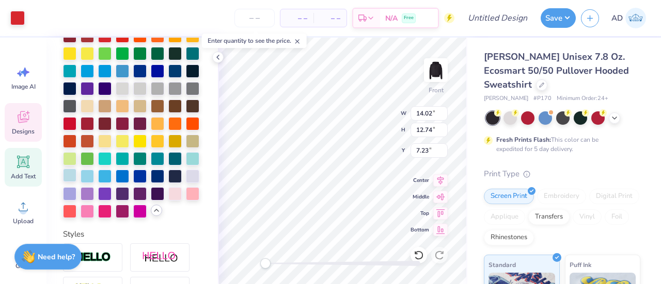
click at [76, 182] on div at bounding box center [69, 175] width 13 height 13
click at [20, 16] on div at bounding box center [17, 17] width 14 height 14
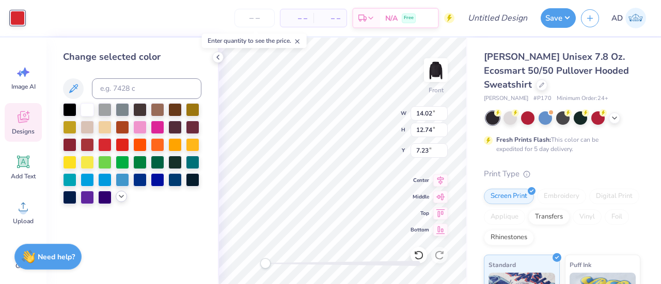
click at [121, 198] on icon at bounding box center [121, 197] width 8 height 8
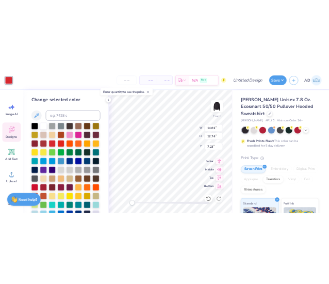
scroll to position [90, 0]
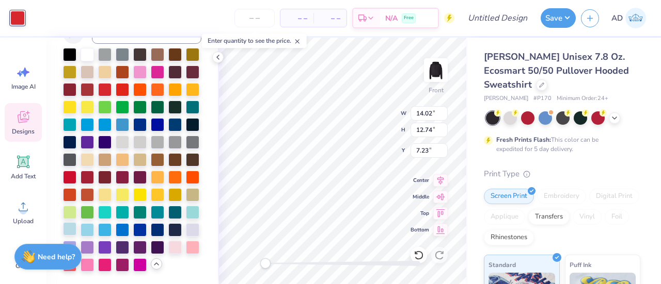
click at [76, 222] on div at bounding box center [69, 228] width 13 height 13
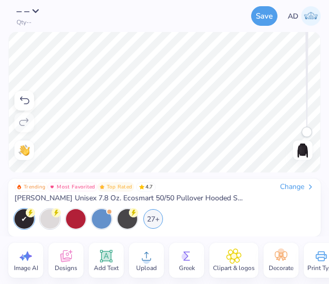
click at [105, 255] on icon at bounding box center [107, 256] width 10 height 10
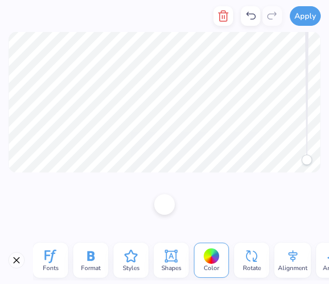
scroll to position [8, 1]
type textarea "PHI"
click at [52, 252] on icon at bounding box center [50, 256] width 11 height 13
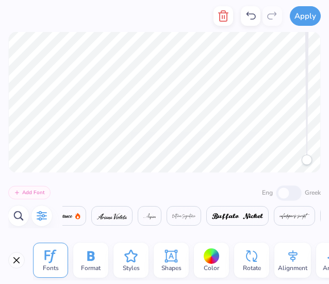
scroll to position [0, 0]
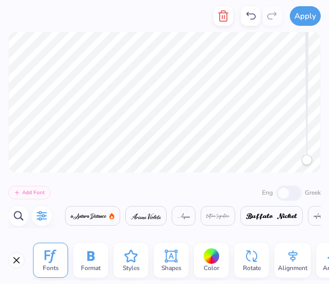
click at [33, 190] on button "Add Font" at bounding box center [29, 192] width 42 height 13
click at [59, 257] on div "Fonts" at bounding box center [50, 260] width 35 height 35
click at [44, 214] on icon "button" at bounding box center [42, 216] width 12 height 12
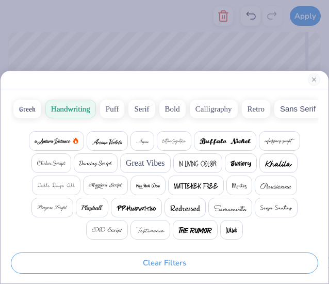
click at [168, 115] on button "Bold" at bounding box center [172, 109] width 26 height 19
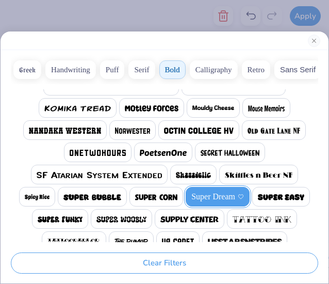
scroll to position [263, 0]
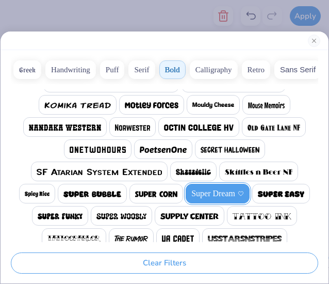
click at [158, 149] on img at bounding box center [163, 150] width 46 height 6
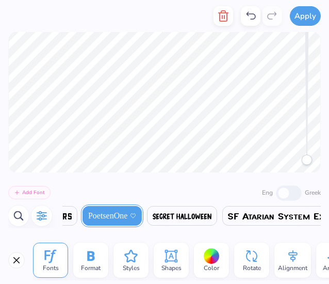
scroll to position [0, 3930]
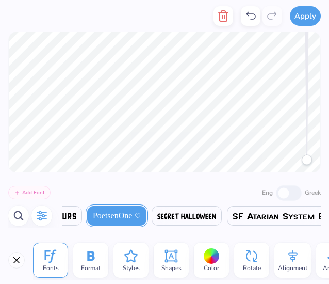
click at [205, 265] on span "Color" at bounding box center [211, 268] width 15 height 8
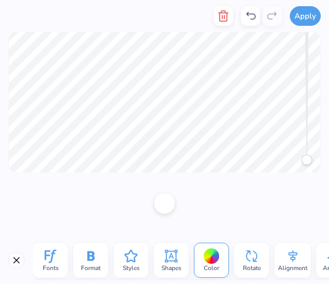
click at [168, 204] on div at bounding box center [164, 203] width 21 height 21
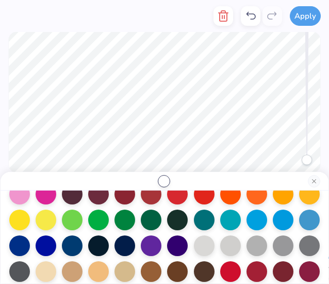
scroll to position [72, 0]
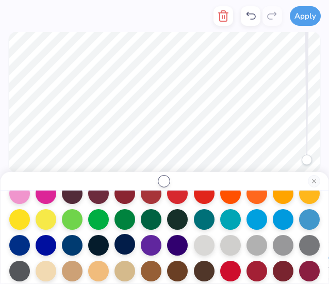
click at [135, 245] on div at bounding box center [125, 244] width 21 height 21
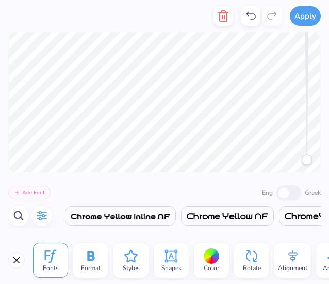
scroll to position [8, 2]
type textarea "S"
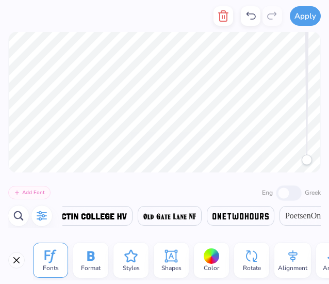
scroll to position [8, 1]
type textarea "H"
type textarea "SIGMA"
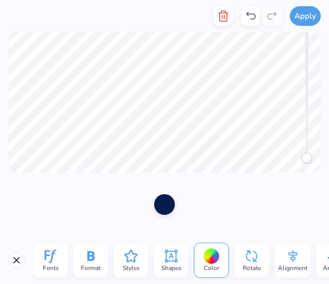
scroll to position [8, 2]
type textarea "PHI SIG"
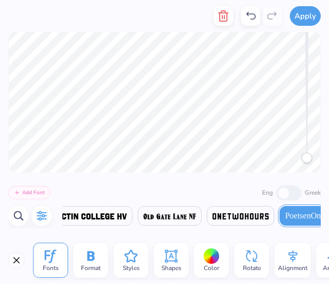
scroll to position [8, 1]
type textarea "DELTA"
type textarea "XI"
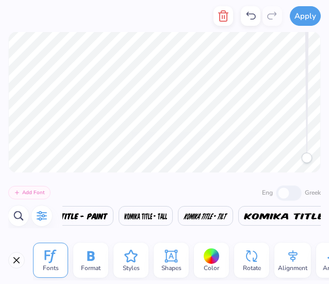
scroll to position [0, 3186]
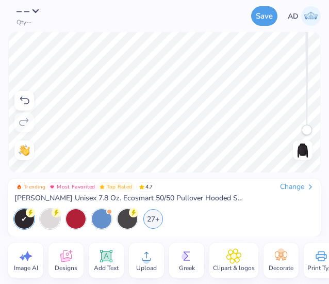
click at [304, 150] on img at bounding box center [303, 150] width 17 height 17
click at [98, 255] on div "Add Text" at bounding box center [106, 260] width 35 height 35
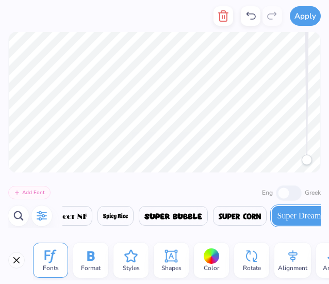
scroll to position [0, 4329]
click at [38, 218] on icon "button" at bounding box center [42, 216] width 12 height 12
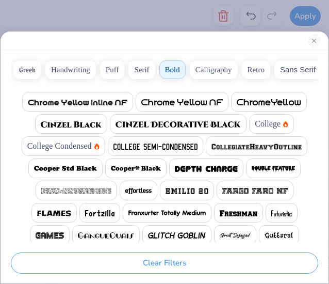
click at [25, 69] on button "Greek" at bounding box center [27, 69] width 28 height 19
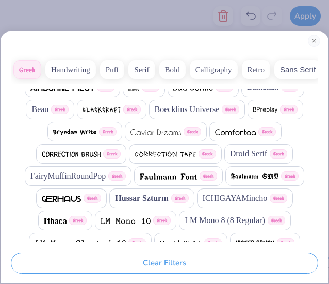
scroll to position [41, 0]
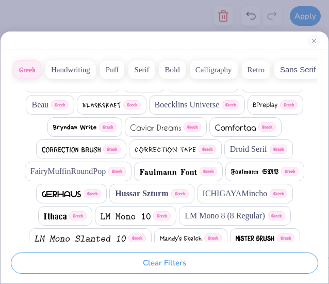
click at [259, 149] on span "Droid Serif" at bounding box center [248, 149] width 37 height 12
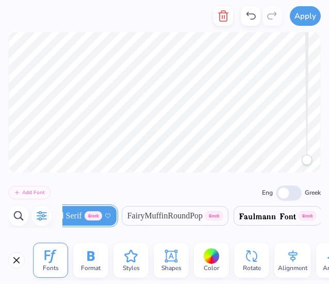
scroll to position [8, 2]
click at [102, 215] on span "Greek" at bounding box center [94, 215] width 18 height 9
click at [278, 193] on input "Eng" at bounding box center [289, 192] width 26 height 15
checkbox input "true"
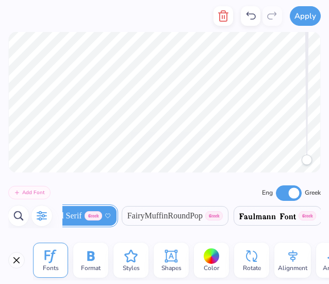
type textarea "ΦΣΣ"
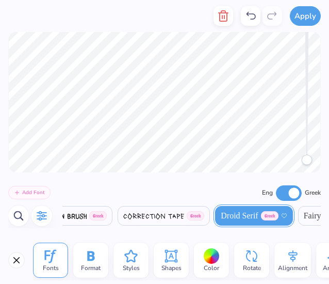
scroll to position [0, 1120]
type textarea "Φ"
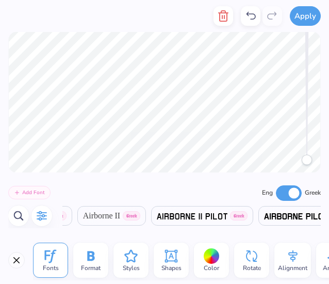
scroll to position [0, 433]
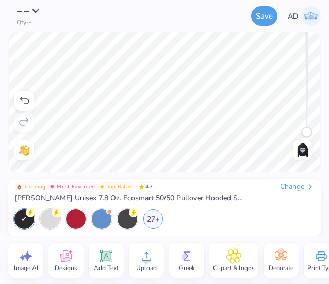
click at [104, 258] on icon at bounding box center [107, 256] width 10 height 10
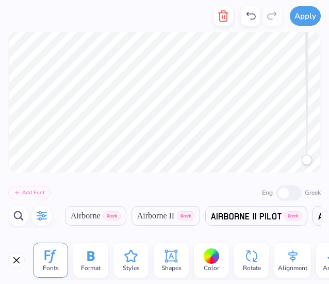
scroll to position [8, 1]
click at [34, 190] on button "Add Font" at bounding box center [29, 192] width 42 height 13
click at [286, 190] on div "Greek" at bounding box center [298, 192] width 45 height 17
click at [44, 215] on icon "button" at bounding box center [42, 216] width 10 height 10
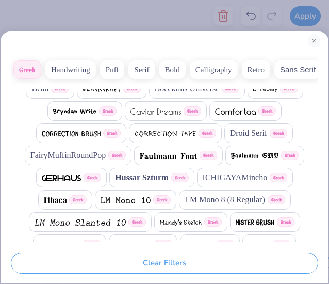
scroll to position [48, 0]
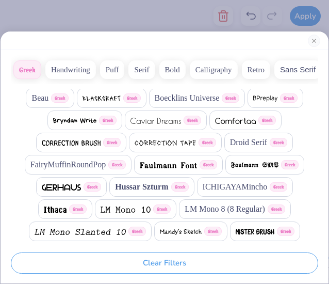
click at [239, 141] on span "Droid Serif" at bounding box center [248, 142] width 37 height 12
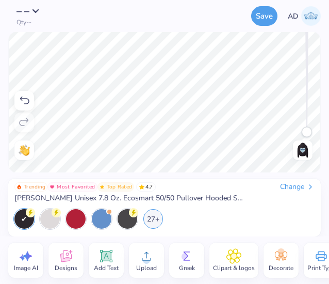
click at [291, 196] on div "Trending Most Favorited Top Rated 4.7 Change [PERSON_NAME] Unisex 7.8 Oz. Ecosm…" at bounding box center [164, 192] width 300 height 21
click at [108, 254] on icon at bounding box center [107, 256] width 10 height 10
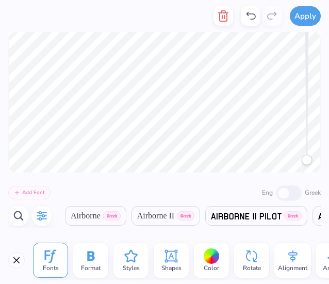
click at [38, 214] on icon "button" at bounding box center [42, 216] width 12 height 12
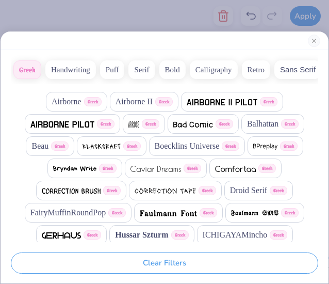
click at [234, 185] on span "Droid Serif" at bounding box center [248, 190] width 37 height 12
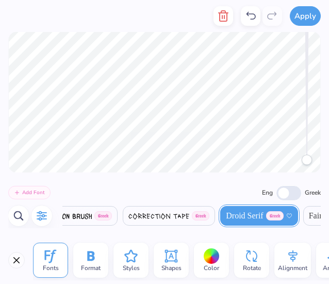
click at [289, 191] on input "Eng" at bounding box center [289, 192] width 26 height 15
checkbox input "true"
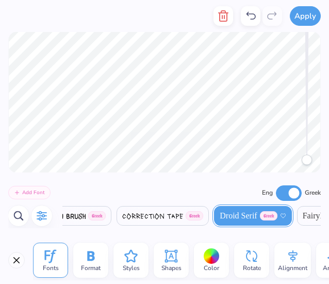
scroll to position [8, 1]
type textarea "Σ"
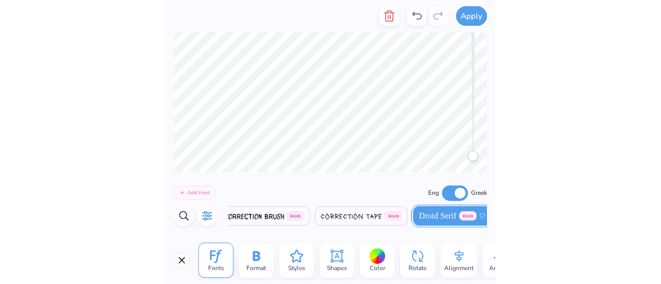
scroll to position [0, 1120]
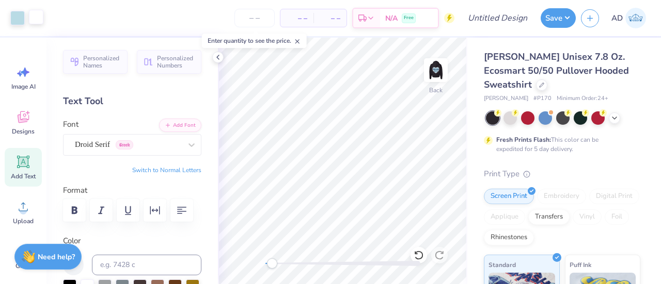
click at [37, 18] on div at bounding box center [36, 17] width 14 height 14
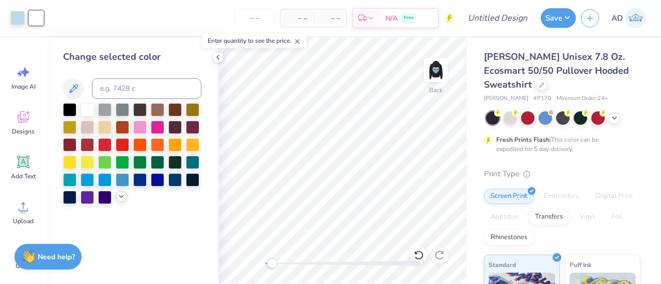
click at [121, 197] on icon at bounding box center [121, 197] width 8 height 8
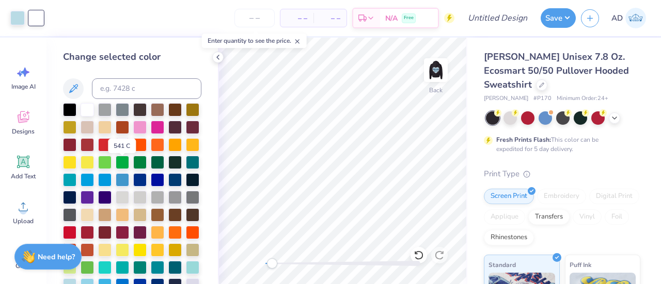
scroll to position [90, 0]
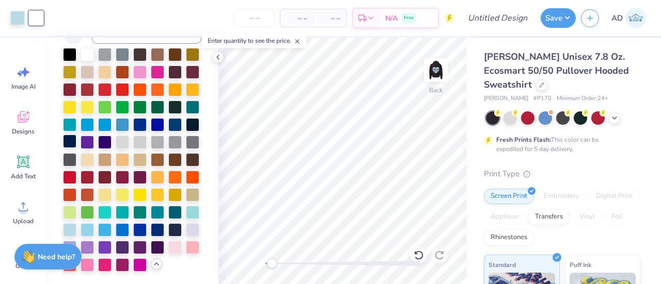
click at [76, 135] on div at bounding box center [69, 141] width 13 height 13
click at [186, 117] on div at bounding box center [192, 123] width 13 height 13
click at [168, 117] on div at bounding box center [174, 123] width 13 height 13
click at [76, 135] on div at bounding box center [69, 141] width 13 height 13
click at [329, 53] on img at bounding box center [435, 70] width 41 height 41
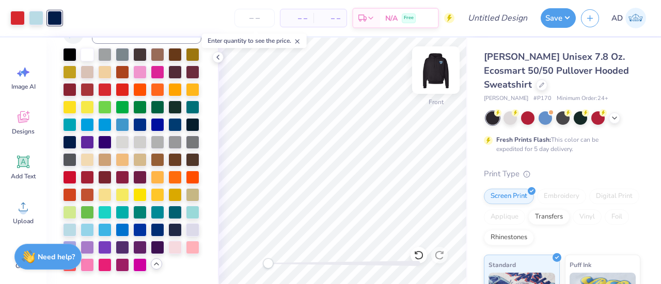
click at [329, 69] on img at bounding box center [435, 70] width 41 height 41
click at [329, 68] on img at bounding box center [435, 70] width 41 height 41
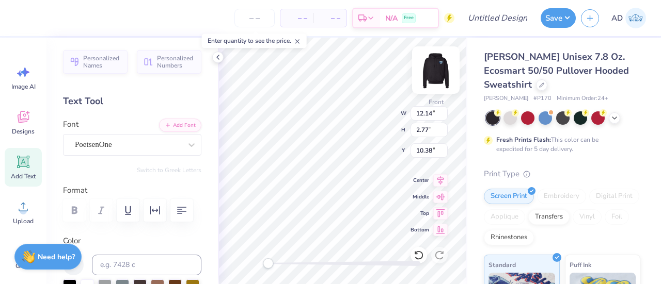
type input "14.02"
type input "12.74"
type input "7.23"
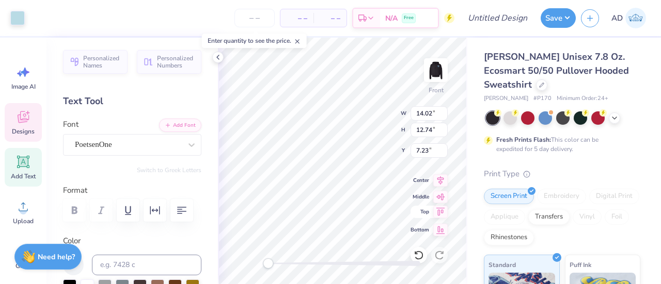
type input "12.14"
type input "2.77"
type input "10.38"
type input "14.02"
type input "12.74"
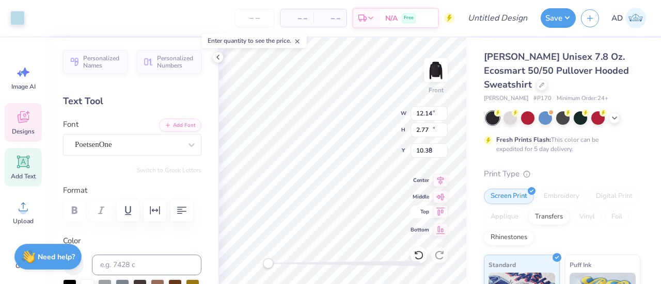
type input "7.23"
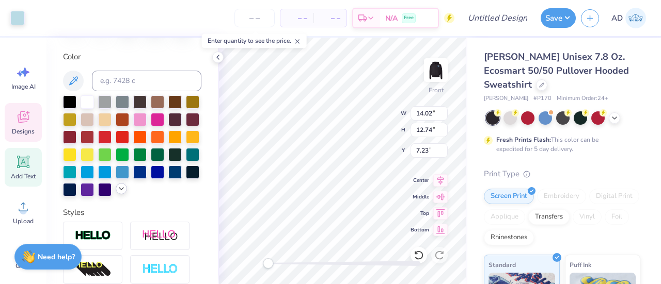
click at [117, 193] on icon at bounding box center [121, 189] width 8 height 8
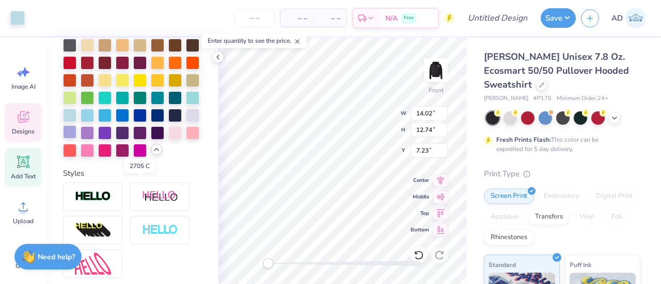
scroll to position [294, 0]
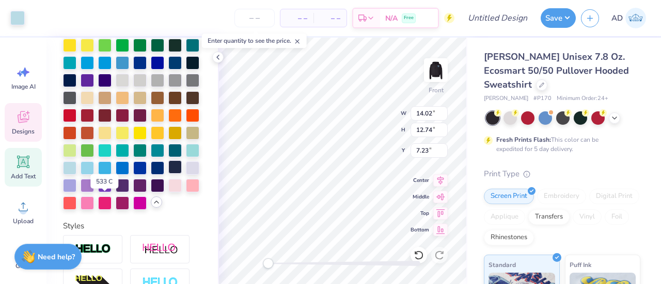
click at [168, 174] on div at bounding box center [174, 167] width 13 height 13
click at [17, 19] on div at bounding box center [17, 17] width 14 height 14
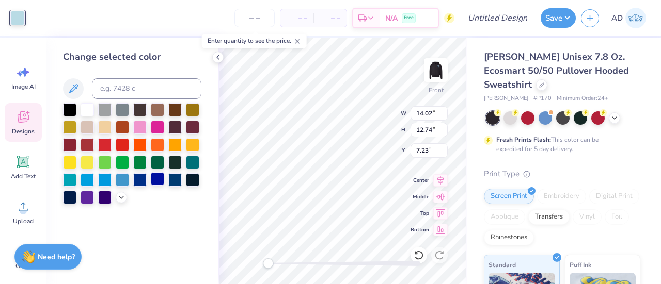
click at [154, 179] on div at bounding box center [157, 178] width 13 height 13
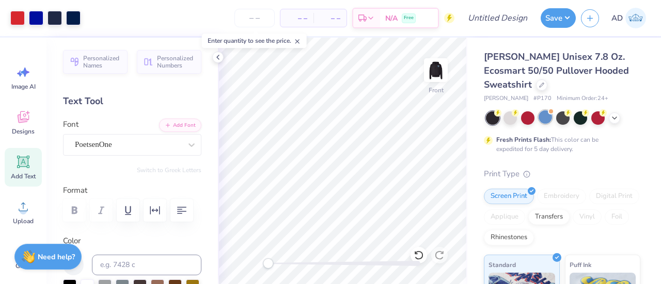
click at [329, 117] on div at bounding box center [544, 116] width 13 height 13
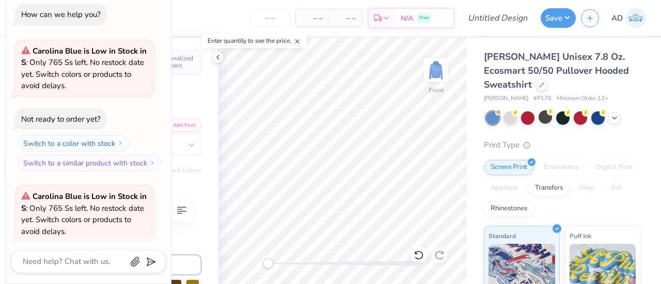
scroll to position [79, 0]
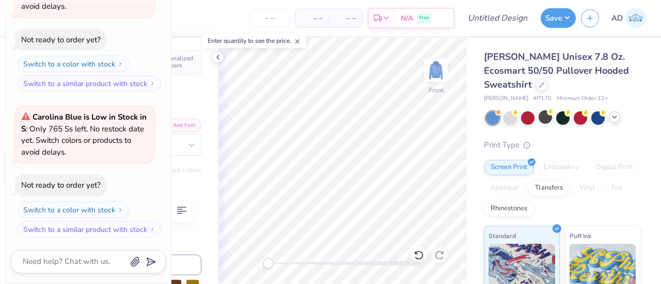
click at [329, 119] on icon at bounding box center [614, 117] width 8 height 8
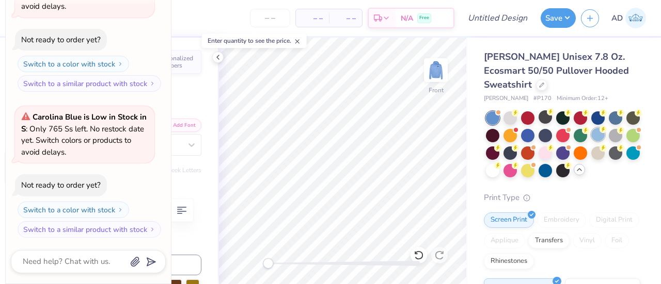
click at [329, 136] on div at bounding box center [597, 134] width 13 height 13
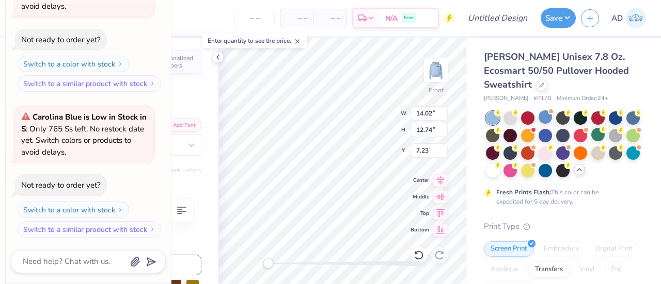
scroll to position [0, 0]
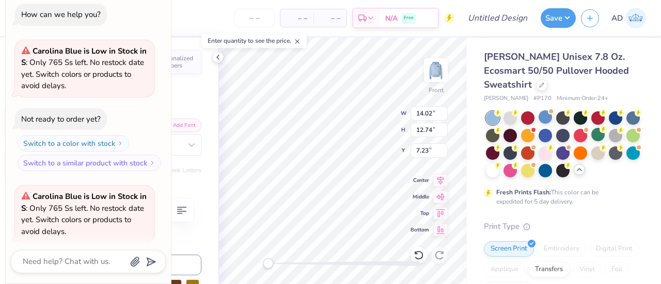
click at [186, 7] on div "– – Per Item – – Total Est. Delivery N/A Free" at bounding box center [242, 18] width 424 height 36
click at [219, 58] on icon at bounding box center [218, 57] width 8 height 8
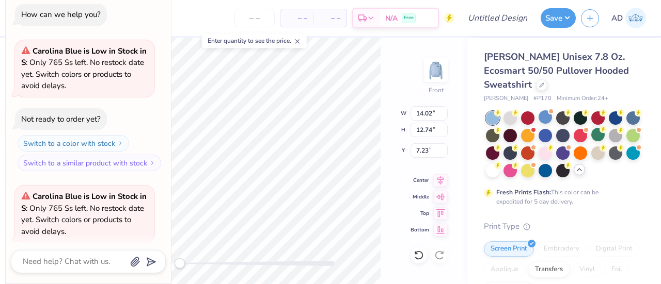
type textarea "x"
drag, startPoint x: 168, startPoint y: 13, endPoint x: 106, endPoint y: 10, distance: 61.5
click at [106, 10] on div "Collapse How can we help you? Carolina Blue is Low in Stock in S : Only 765 Ss …" at bounding box center [88, 129] width 165 height 310
drag, startPoint x: 171, startPoint y: 26, endPoint x: 96, endPoint y: 18, distance: 75.3
click at [96, 18] on body "Art colors – – Per Item – – Total Est. Delivery N/A Free Design Title Save AD I…" at bounding box center [330, 142] width 661 height 284
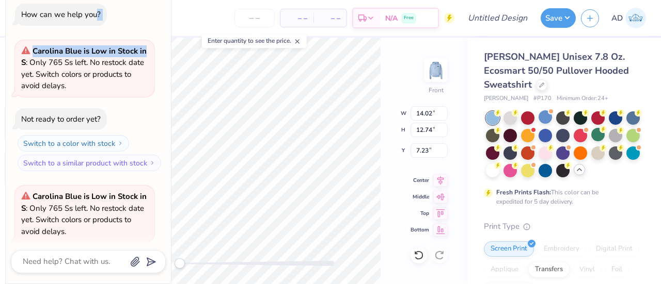
click at [168, 13] on div "Collapse How can we help you? Carolina Blue is Low in Stock in S : Only 765 Ss …" at bounding box center [88, 129] width 165 height 310
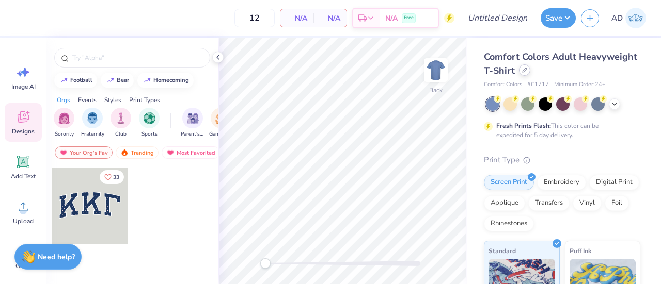
click at [530, 69] on div at bounding box center [524, 70] width 11 height 11
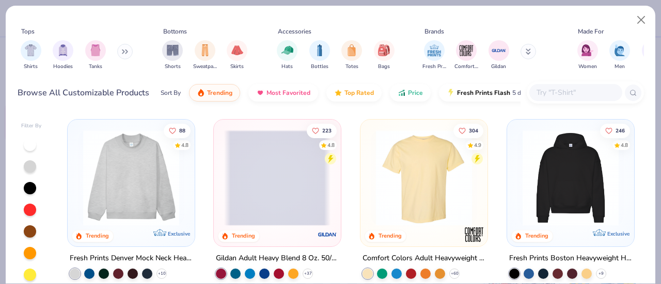
click at [552, 93] on input "text" at bounding box center [574, 93] width 79 height 12
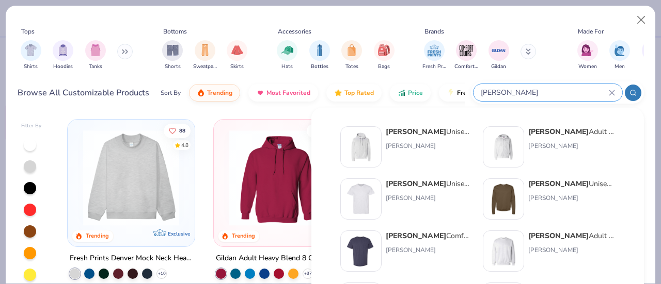
type input "[PERSON_NAME]"
click at [416, 136] on div "Hanes Unisex 7.8 Oz. Ecosmart 50/50 Pullover Hooded Sweatshirt" at bounding box center [429, 131] width 87 height 11
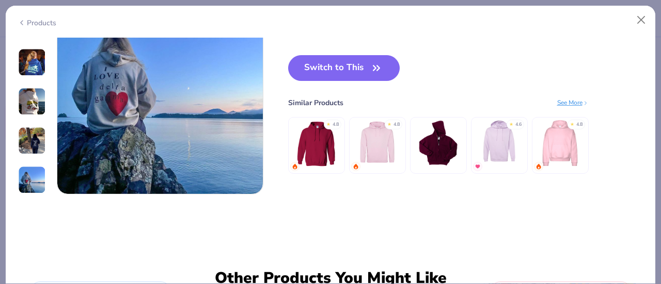
scroll to position [1437, 0]
click at [357, 59] on button "Switch to This" at bounding box center [344, 68] width 112 height 26
click at [352, 73] on button "Switch to This" at bounding box center [344, 68] width 112 height 26
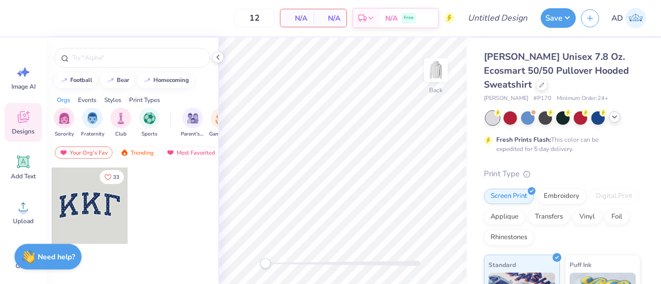
click at [615, 116] on polyline at bounding box center [614, 117] width 4 height 2
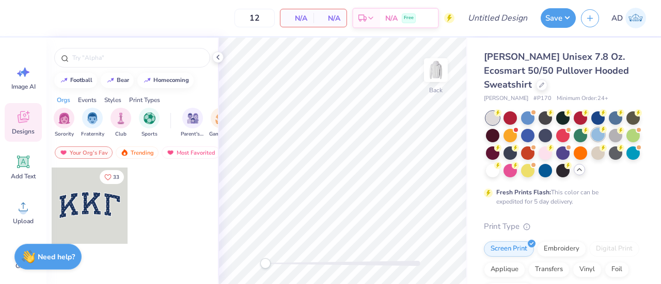
click at [606, 133] on icon at bounding box center [602, 129] width 7 height 7
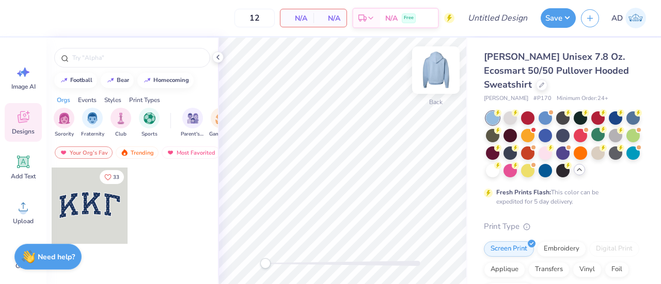
click at [432, 79] on img at bounding box center [435, 70] width 41 height 41
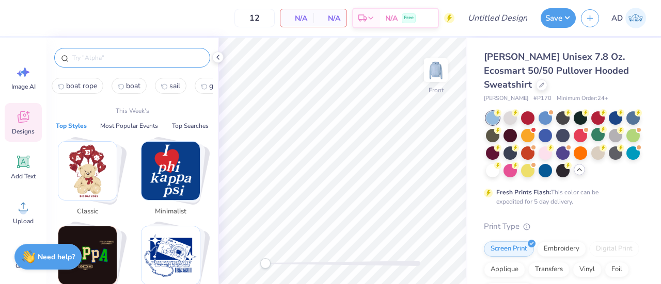
click at [106, 61] on input "text" at bounding box center [137, 58] width 132 height 10
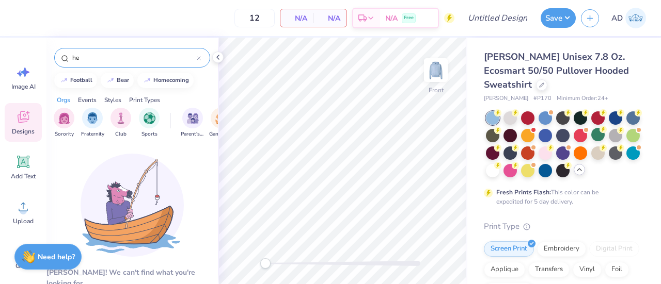
type input "h"
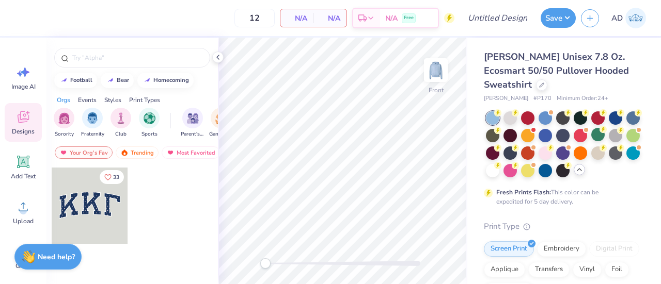
click at [211, 65] on div at bounding box center [131, 55] width 171 height 35
click at [215, 61] on div at bounding box center [217, 57] width 11 height 11
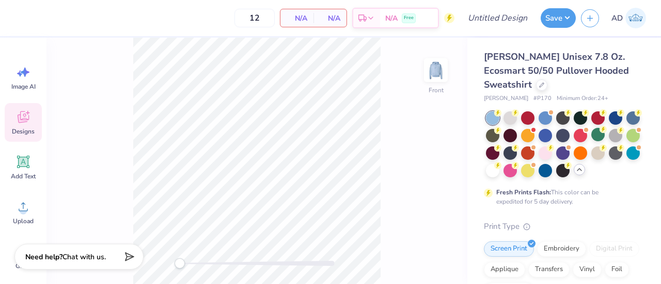
click at [25, 123] on icon at bounding box center [22, 116] width 15 height 15
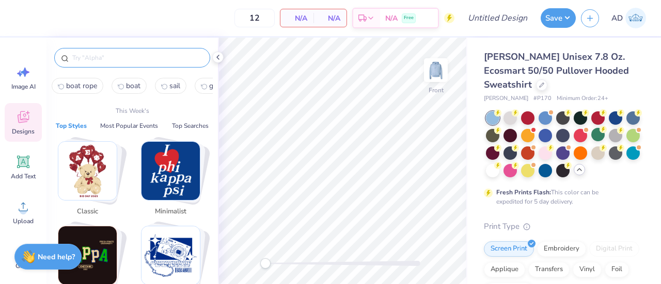
click at [107, 61] on input "text" at bounding box center [137, 58] width 132 height 10
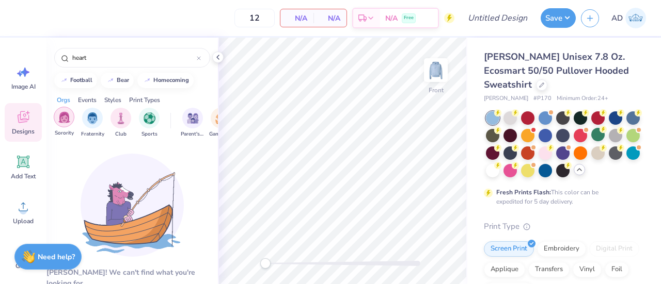
click at [64, 116] on img "filter for Sorority" at bounding box center [64, 117] width 12 height 12
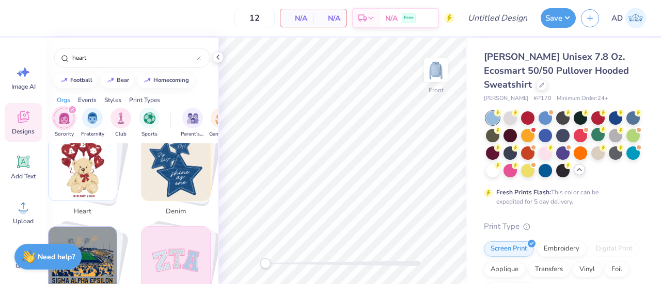
scroll to position [869, 0]
click at [80, 153] on img "Stack Card Button heart" at bounding box center [83, 166] width 69 height 69
click at [82, 188] on div "heart" at bounding box center [86, 175] width 88 height 89
click at [79, 166] on img "Stack Card Button heart" at bounding box center [83, 166] width 69 height 69
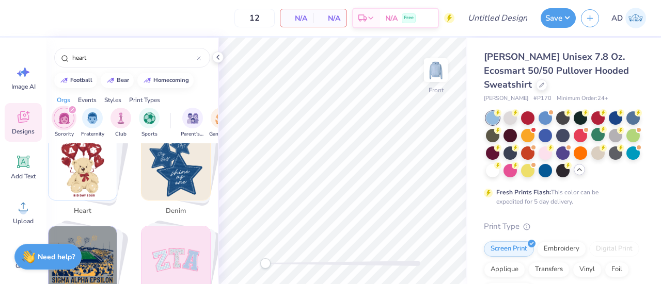
click at [79, 166] on img "Stack Card Button heart" at bounding box center [83, 166] width 69 height 69
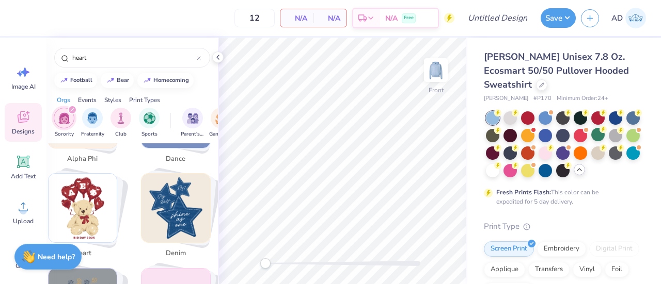
click at [92, 174] on img "Stack Card Button heart" at bounding box center [83, 208] width 69 height 69
click at [77, 249] on span "heart" at bounding box center [83, 254] width 34 height 10
click at [87, 249] on span "heart" at bounding box center [83, 254] width 34 height 10
click at [94, 153] on div "alpha phi" at bounding box center [82, 160] width 41 height 18
click at [81, 200] on img "Stack Card Button heart" at bounding box center [83, 208] width 69 height 69
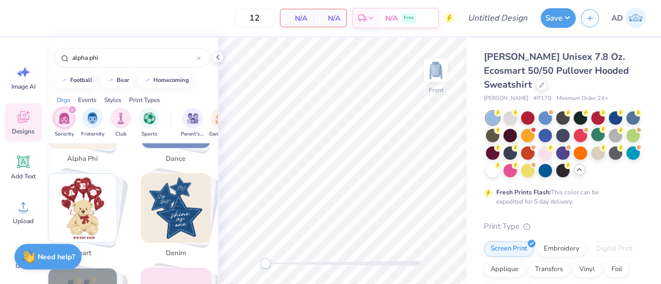
type input "heart"
click at [81, 200] on img "Stack Card Button heart" at bounding box center [83, 208] width 69 height 69
click at [77, 200] on img "Stack Card Button heart" at bounding box center [83, 208] width 69 height 69
click at [219, 54] on icon at bounding box center [218, 57] width 8 height 8
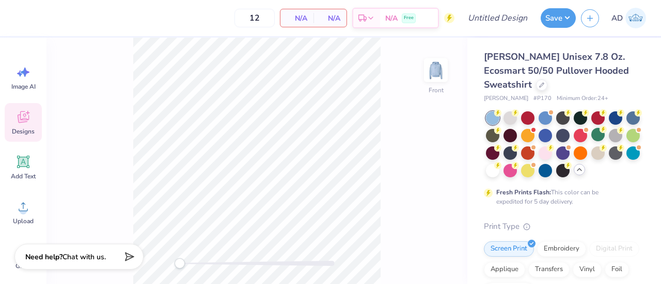
scroll to position [945, 0]
click at [521, 17] on input "Design Title" at bounding box center [510, 18] width 51 height 21
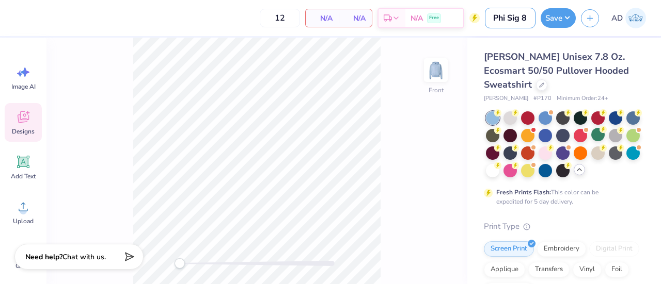
type input "Phi Sig 8"
click at [25, 122] on icon at bounding box center [23, 117] width 11 height 12
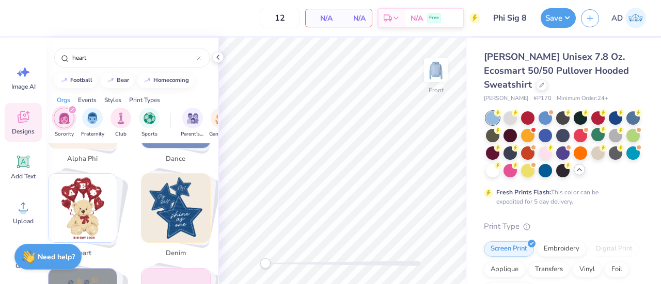
scroll to position [826, 0]
click at [82, 191] on img "Stack Card Button heart" at bounding box center [83, 208] width 69 height 69
click at [78, 229] on img "Stack Card Button heart" at bounding box center [83, 208] width 69 height 69
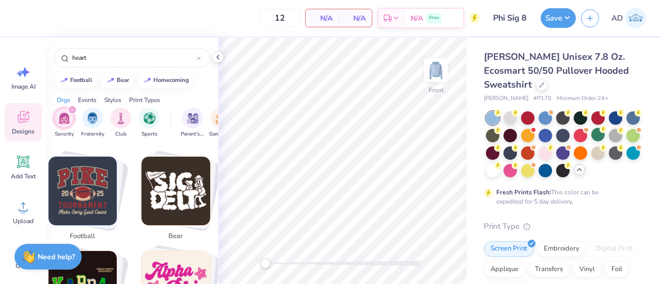
scroll to position [71, 0]
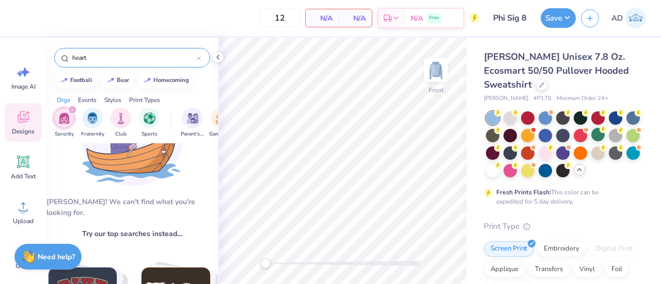
click at [102, 62] on input "heart" at bounding box center [133, 58] width 125 height 10
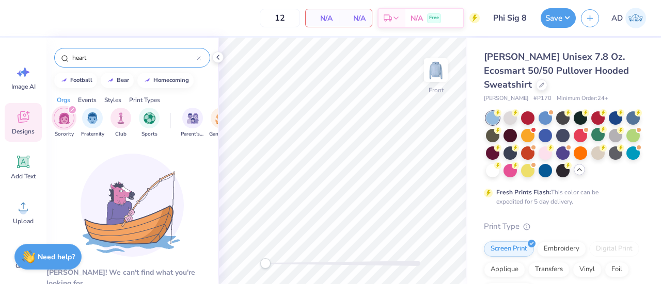
click at [200, 55] on div at bounding box center [199, 57] width 4 height 9
type input "heart"
click at [217, 56] on icon at bounding box center [218, 57] width 8 height 8
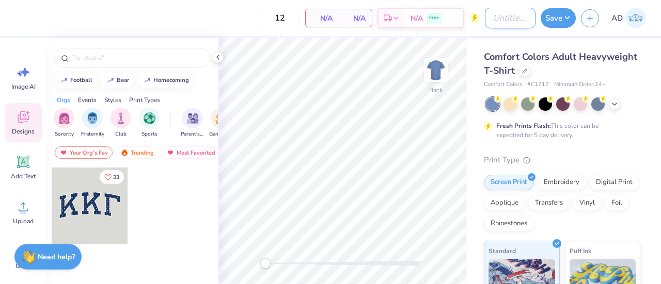
click at [518, 13] on input "Design Title" at bounding box center [510, 18] width 51 height 21
type input "Phi Sig 8"
click at [530, 69] on div at bounding box center [524, 70] width 11 height 11
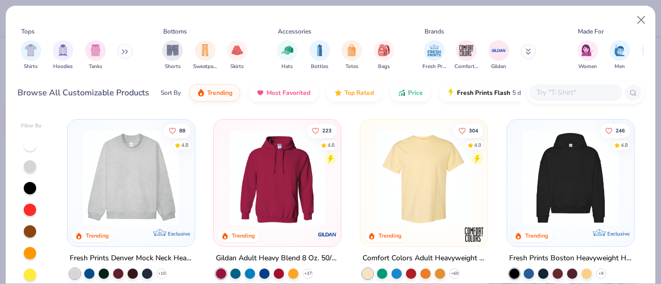
click at [568, 91] on input "text" at bounding box center [574, 93] width 79 height 12
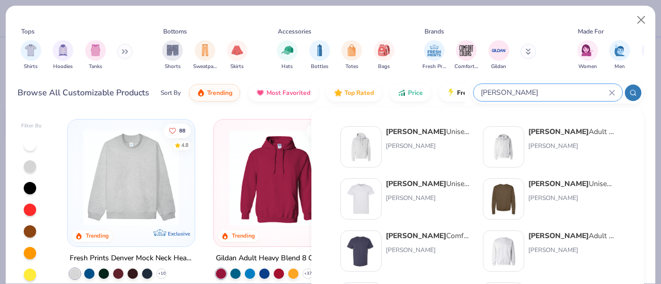
type input "[PERSON_NAME]"
click at [411, 136] on div "Hanes Unisex 7.8 Oz. Ecosmart 50/50 Pullover Hooded Sweatshirt" at bounding box center [429, 131] width 87 height 11
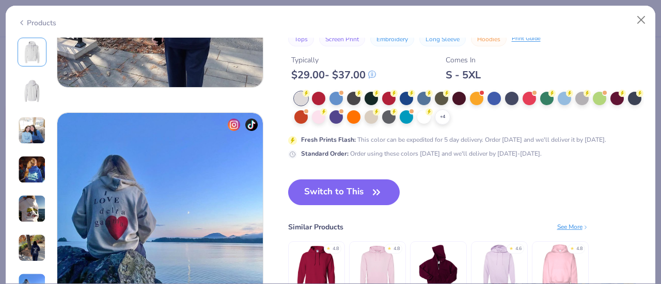
scroll to position [1306, 0]
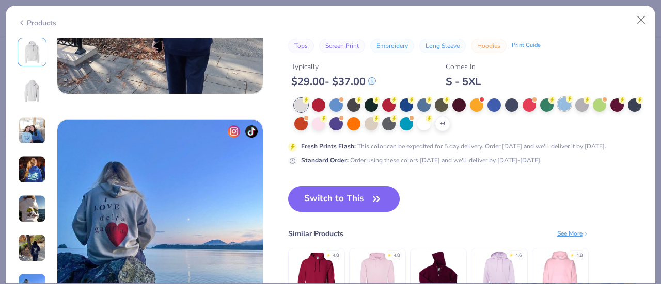
click at [565, 106] on div at bounding box center [563, 104] width 13 height 13
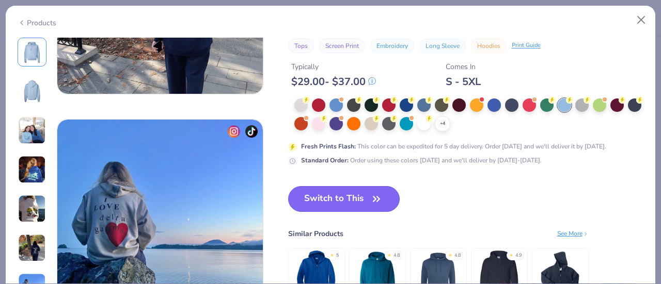
click at [364, 195] on button "Switch to This" at bounding box center [344, 199] width 112 height 26
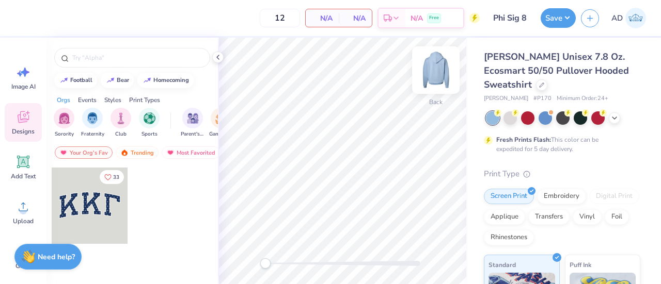
click at [440, 81] on img at bounding box center [435, 70] width 41 height 41
click at [92, 52] on div at bounding box center [132, 58] width 156 height 20
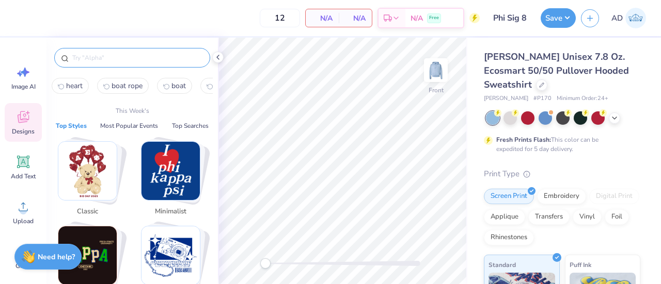
click at [94, 62] on input "text" at bounding box center [137, 58] width 132 height 10
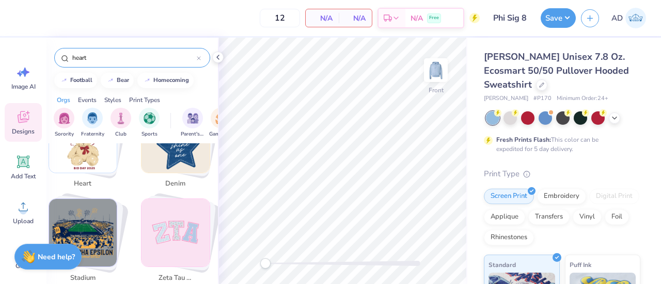
scroll to position [819, 0]
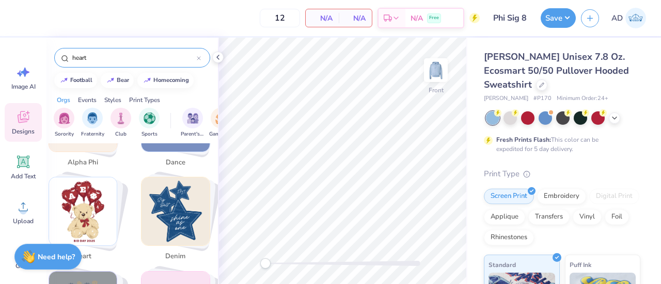
type input "heart"
click at [79, 190] on img "Stack Card Button heart" at bounding box center [83, 212] width 68 height 68
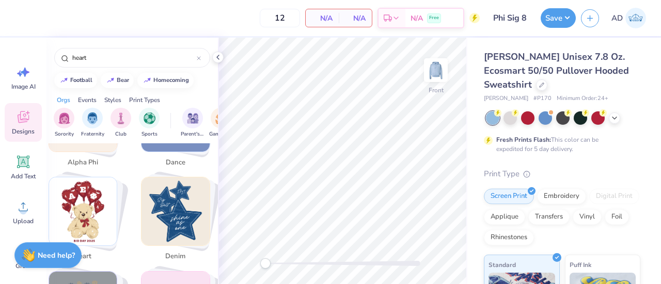
click at [81, 245] on div "Need help? Chat with us." at bounding box center [47, 257] width 67 height 26
click at [82, 204] on img "Stack Card Button heart" at bounding box center [83, 212] width 68 height 68
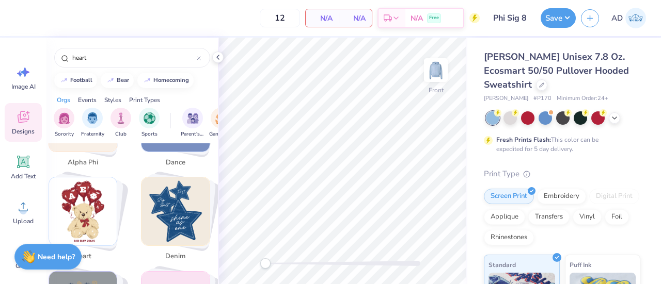
click at [82, 204] on img "Stack Card Button heart" at bounding box center [83, 212] width 68 height 68
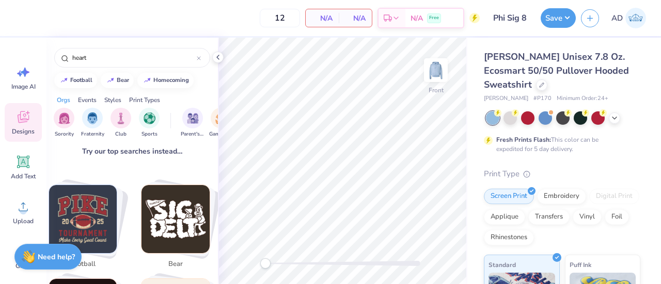
scroll to position [0, 0]
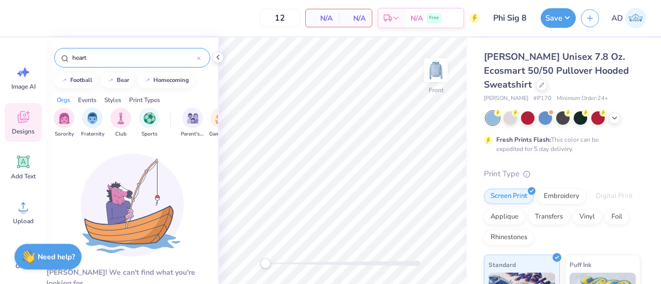
click at [199, 57] on icon at bounding box center [199, 58] width 4 height 4
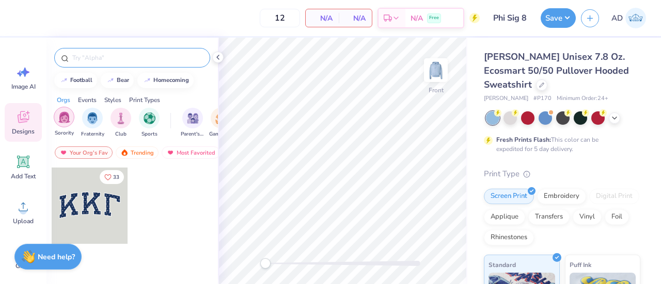
click at [66, 114] on img "filter for Sorority" at bounding box center [64, 117] width 12 height 12
click at [196, 149] on div "Most Favorited" at bounding box center [191, 153] width 58 height 12
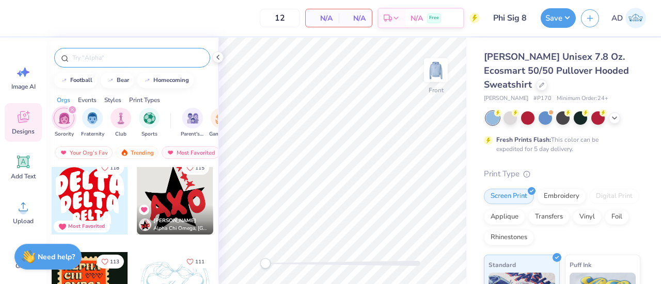
scroll to position [836, 0]
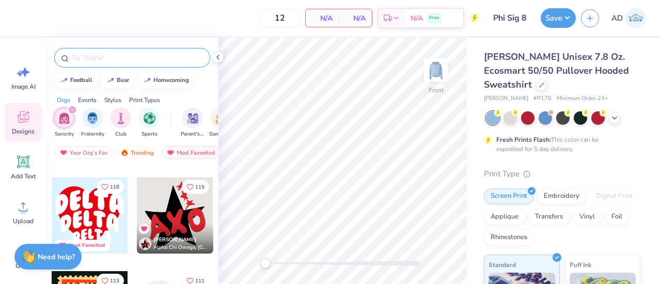
click at [84, 210] on div at bounding box center [90, 216] width 76 height 76
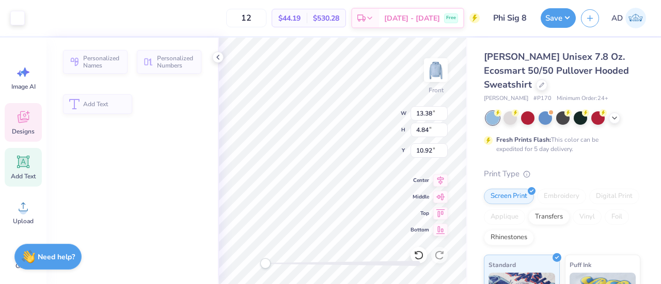
type input "4.84"
type input "10.92"
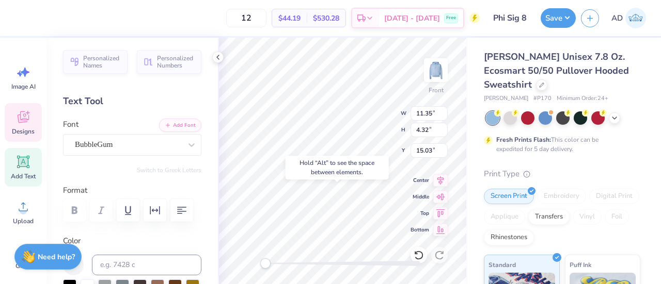
click at [343, 166] on div "Hold “Alt” to see the space between elements." at bounding box center [336, 168] width 103 height 24
type input "12.85"
type input "11.67"
type input "10.16"
type input "13.53"
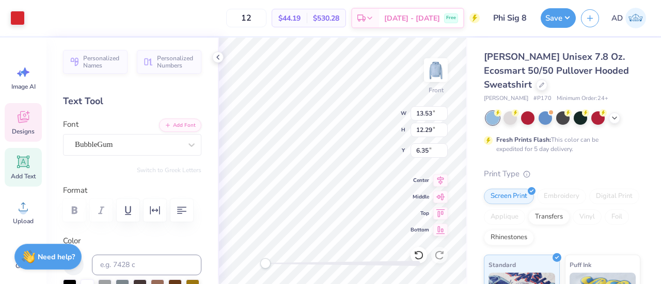
type input "12.29"
type input "6.35"
type input "8.51"
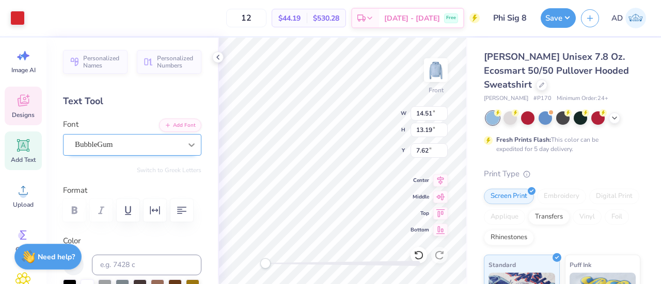
scroll to position [201, 0]
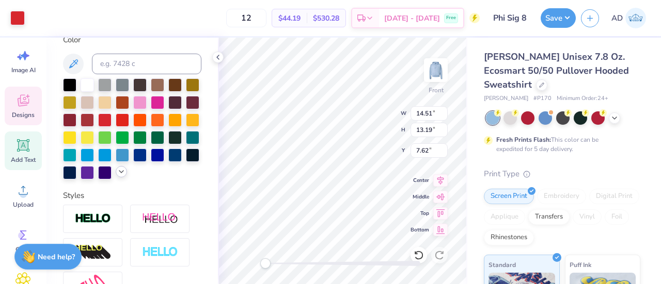
click at [119, 173] on polyline at bounding box center [121, 172] width 4 height 2
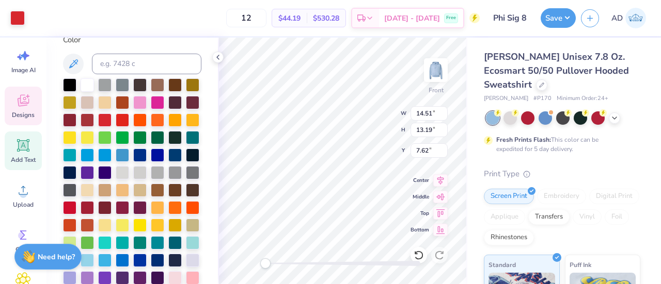
scroll to position [214, 0]
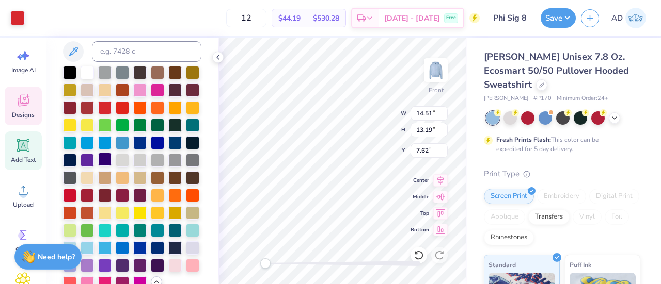
click at [98, 166] on div at bounding box center [104, 159] width 13 height 13
click at [11, 10] on div at bounding box center [17, 17] width 14 height 14
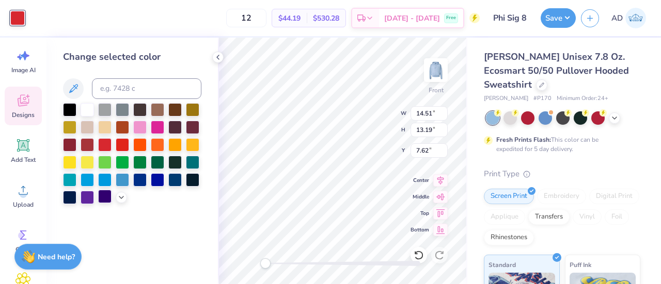
click at [108, 196] on div at bounding box center [104, 196] width 13 height 13
click at [122, 197] on icon at bounding box center [121, 197] width 8 height 8
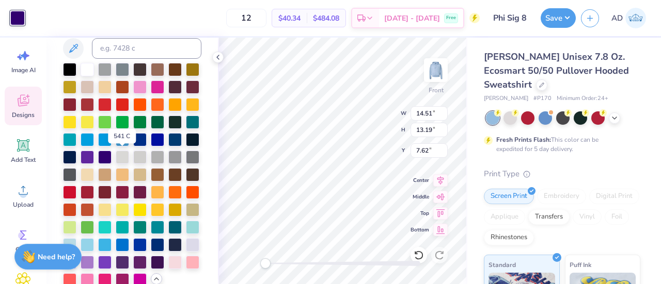
scroll to position [39, 0]
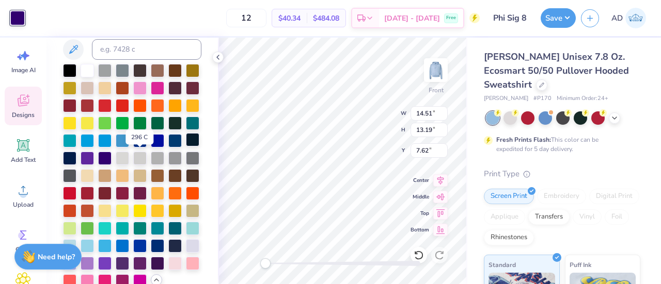
click at [186, 147] on div at bounding box center [192, 139] width 13 height 13
click at [168, 147] on div at bounding box center [174, 139] width 13 height 13
click at [98, 164] on div at bounding box center [104, 157] width 13 height 13
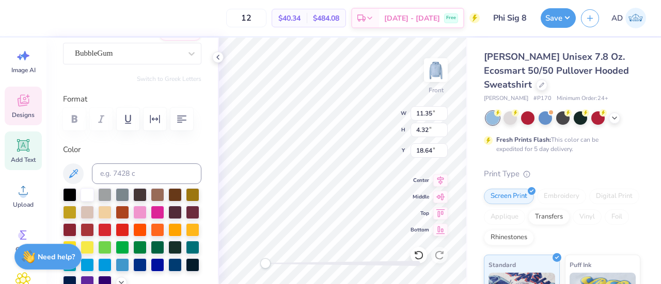
scroll to position [157, 0]
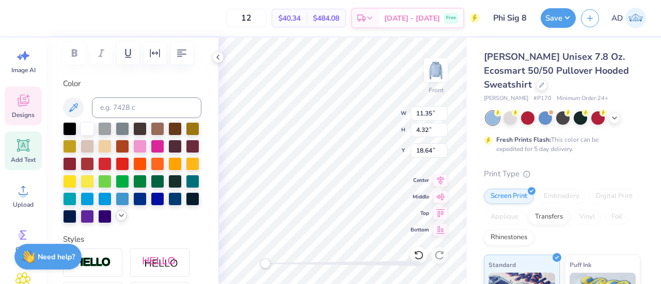
click at [117, 220] on icon at bounding box center [121, 216] width 8 height 8
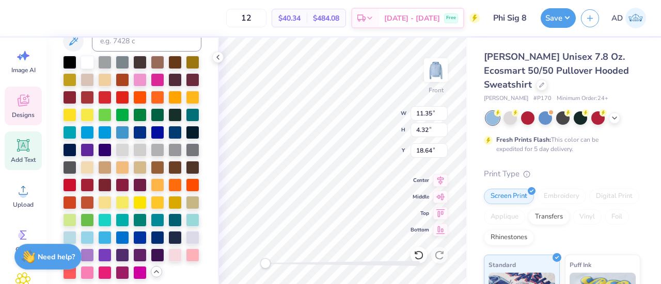
scroll to position [224, 0]
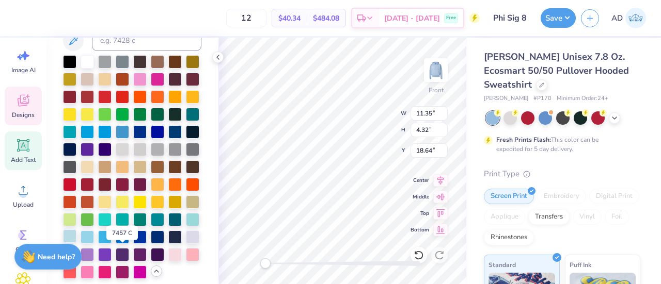
click at [76, 243] on div at bounding box center [69, 236] width 13 height 13
type textarea "PHI"
type textarea "SIGMA"
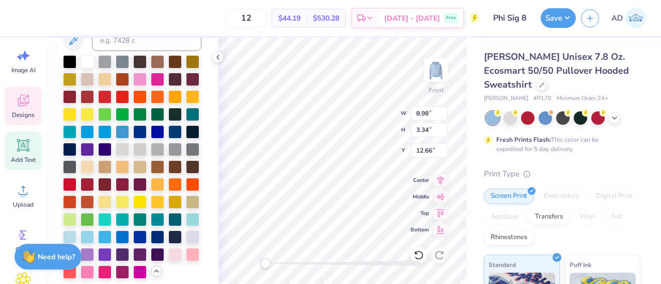
type input "4.94"
type input "2.94"
type input "10.31"
type textarea "PHI SIGMA"
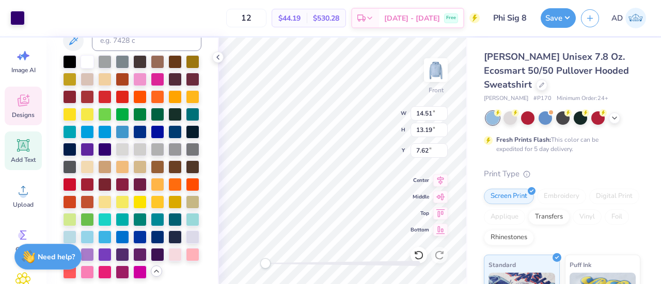
type input "8.98"
type input "3.34"
type input "14.33"
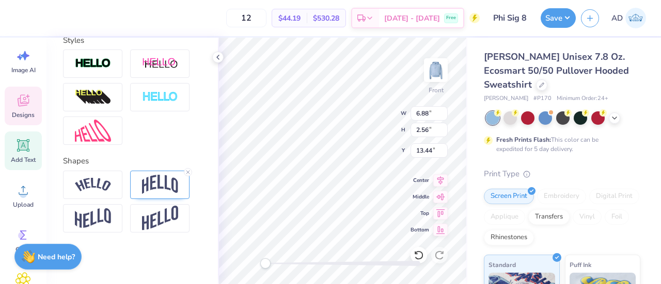
scroll to position [0, 0]
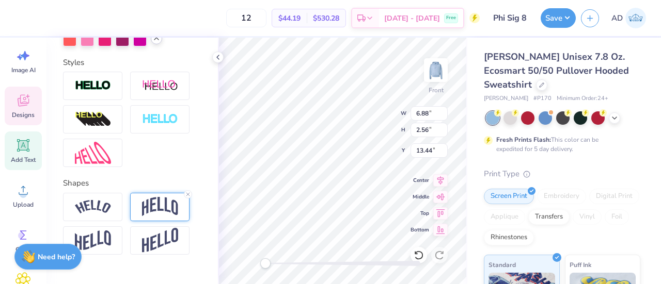
click at [169, 217] on img at bounding box center [160, 207] width 36 height 20
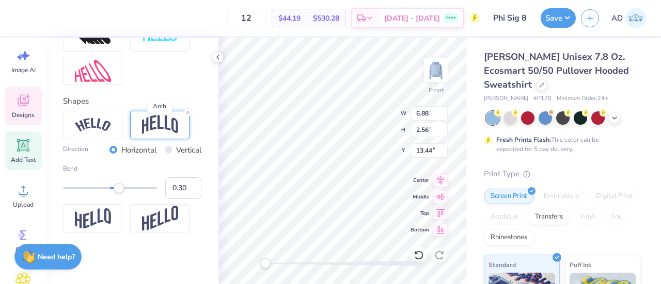
scroll to position [570, 0]
type input "0.15"
drag, startPoint x: 120, startPoint y: 192, endPoint x: 113, endPoint y: 194, distance: 7.9
click at [113, 194] on div "Accessibility label" at bounding box center [112, 188] width 10 height 10
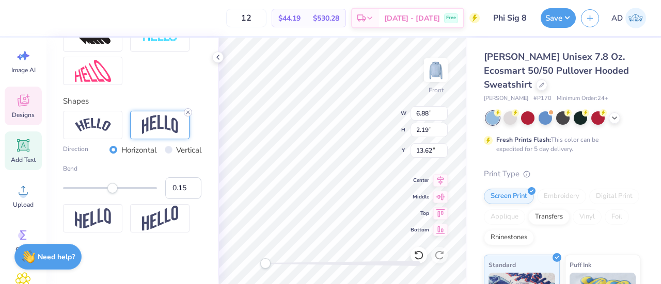
click at [187, 116] on icon at bounding box center [188, 112] width 6 height 6
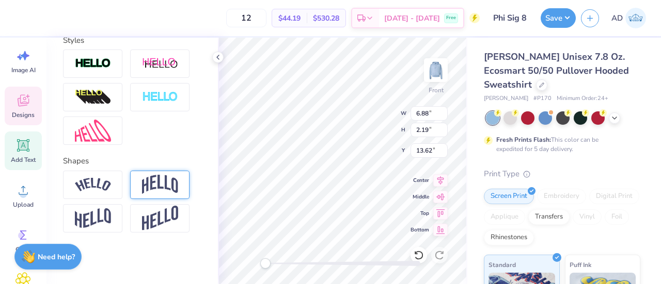
scroll to position [514, 0]
type input "12.19"
type input "3.37"
type input "10.34"
click at [188, 173] on line at bounding box center [187, 172] width 3 height 3
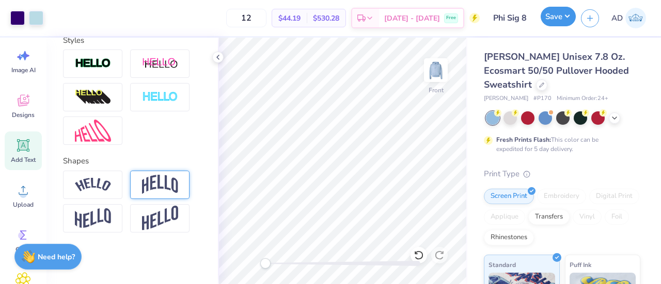
click at [552, 15] on button "Save" at bounding box center [557, 17] width 35 height 20
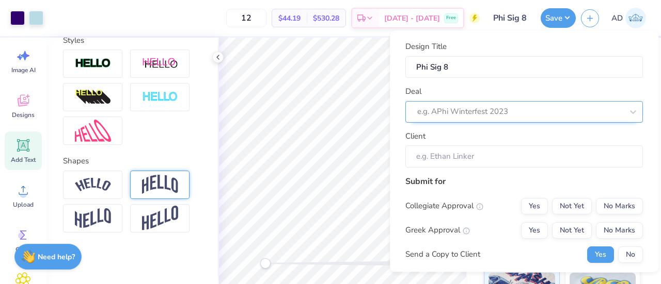
click at [545, 114] on div at bounding box center [519, 112] width 205 height 14
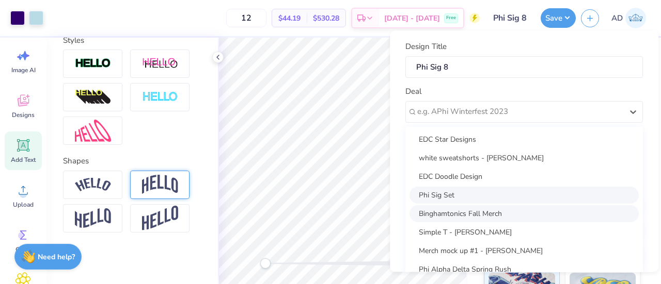
click at [445, 197] on div "Phi Sig Set" at bounding box center [523, 195] width 229 height 17
type input "[PERSON_NAME]"
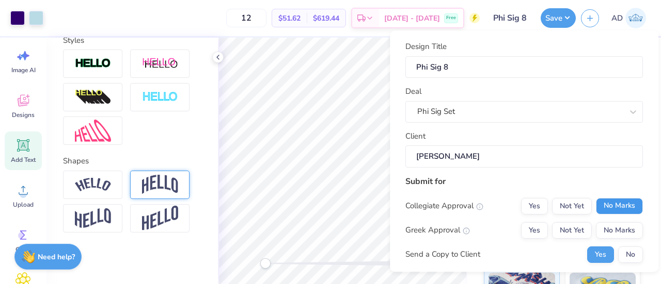
click at [596, 199] on button "No Marks" at bounding box center [619, 206] width 47 height 17
click at [521, 230] on button "Yes" at bounding box center [534, 230] width 27 height 17
type input "$51.62"
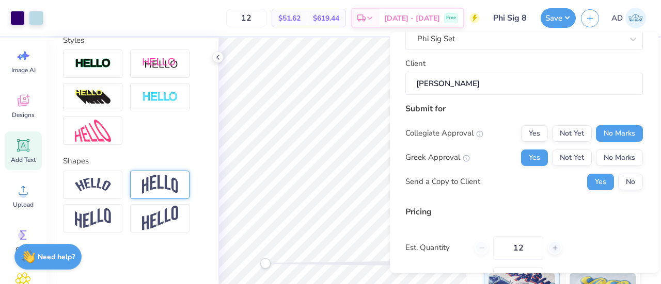
scroll to position [151, 0]
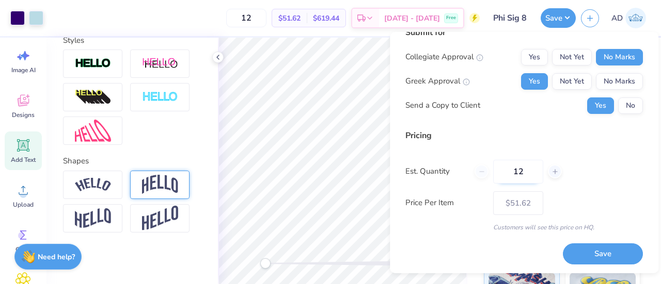
click at [531, 172] on input "12" at bounding box center [518, 172] width 50 height 24
type input "1"
type input "99"
type input "$30.37"
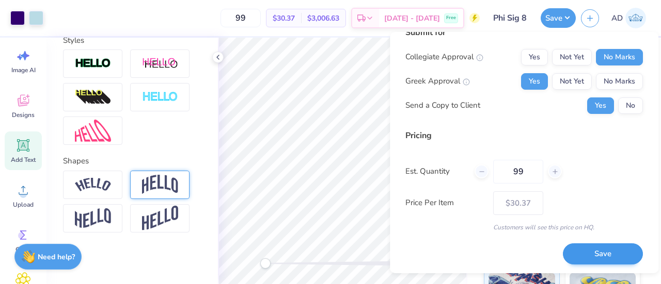
type input "99"
click at [578, 248] on button "Save" at bounding box center [603, 254] width 80 height 21
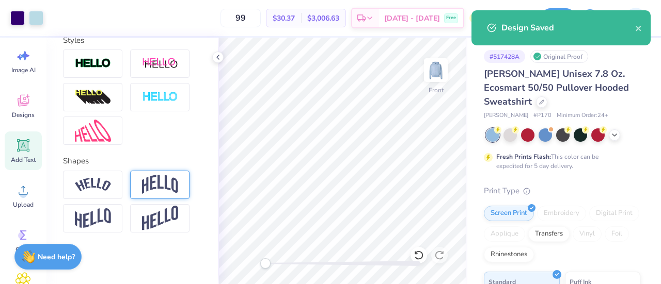
type input "$30.37"
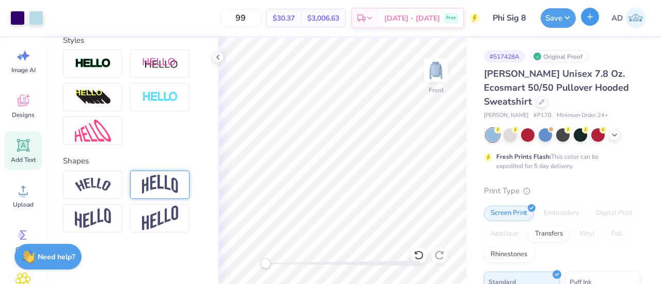
click at [590, 19] on icon "button" at bounding box center [589, 16] width 9 height 9
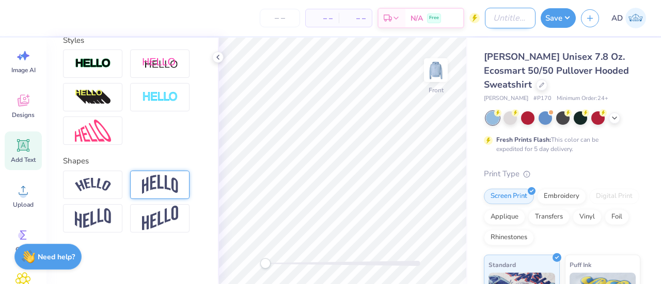
click at [505, 18] on input "Design Title" at bounding box center [510, 18] width 51 height 21
type input "Phi Sig 9"
click at [613, 117] on polyline at bounding box center [614, 117] width 4 height 2
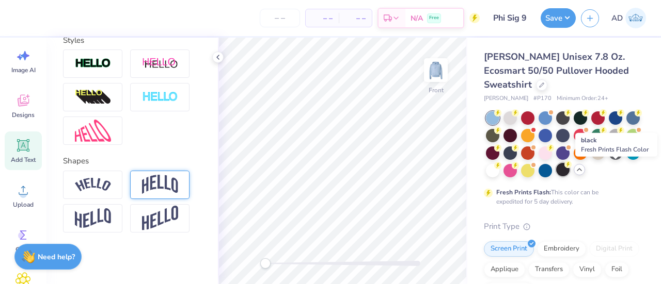
click at [569, 168] on div at bounding box center [562, 169] width 13 height 13
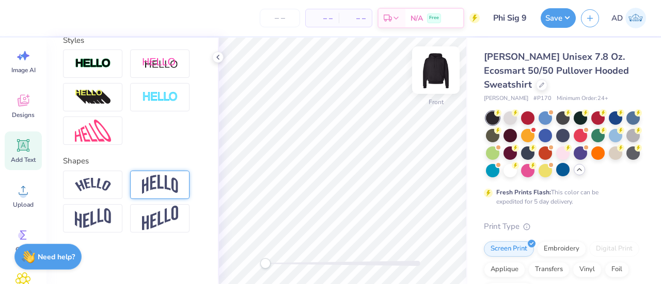
click at [432, 68] on img at bounding box center [435, 70] width 41 height 41
click at [21, 148] on icon at bounding box center [24, 146] width 10 height 10
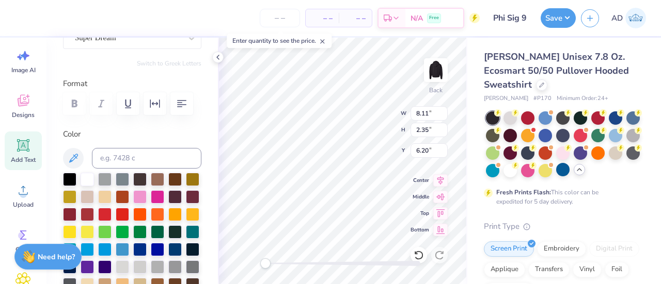
scroll to position [75, 0]
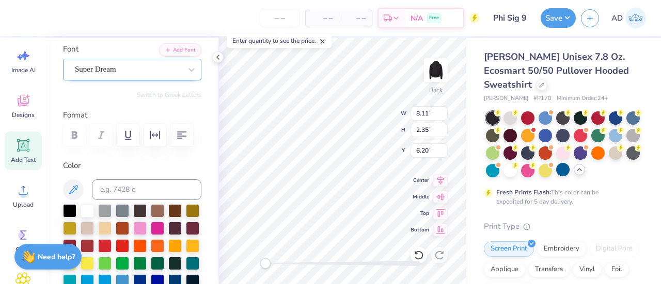
type textarea "Phi"
click at [102, 74] on div "Super Dream" at bounding box center [128, 69] width 108 height 16
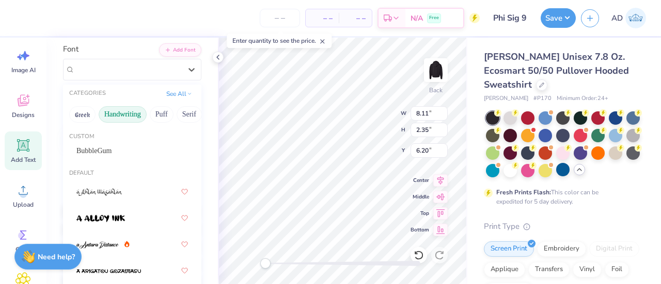
click at [124, 114] on button "Handwriting" at bounding box center [123, 114] width 48 height 17
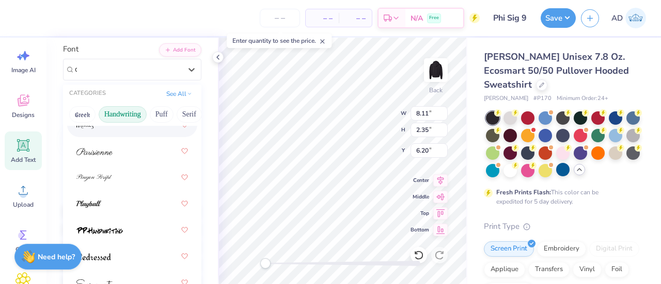
scroll to position [0, 0]
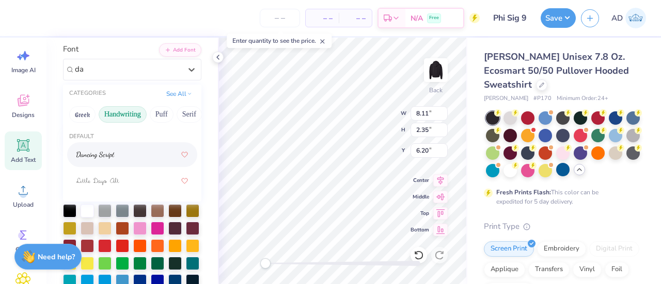
click at [103, 160] on div at bounding box center [131, 155] width 111 height 19
type input "da"
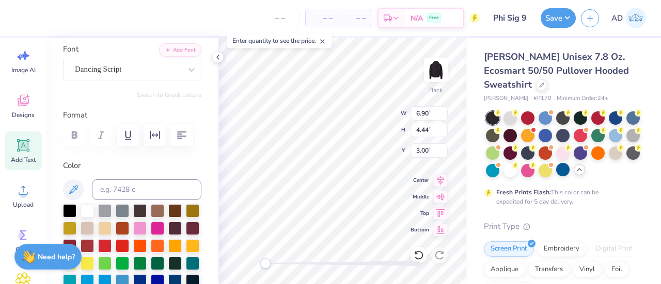
scroll to position [8, 1]
type textarea "Sig"
type input "6.90"
type input "4.44"
type input "3.00"
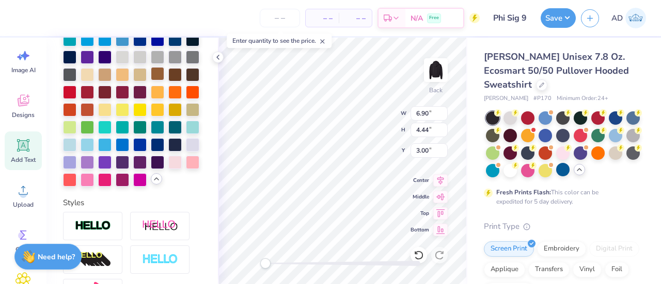
scroll to position [317, 0]
click at [76, 151] on div at bounding box center [69, 143] width 13 height 13
type input "6.62"
type input "5.50"
type input "8.06"
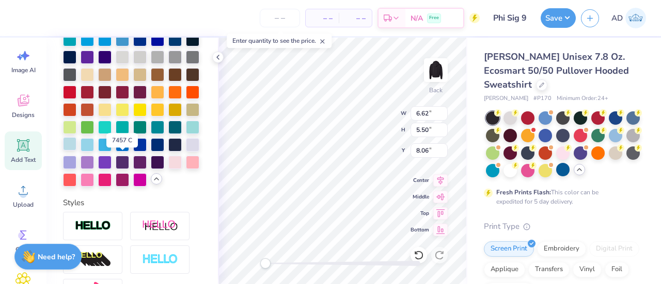
click at [76, 151] on div at bounding box center [69, 143] width 13 height 13
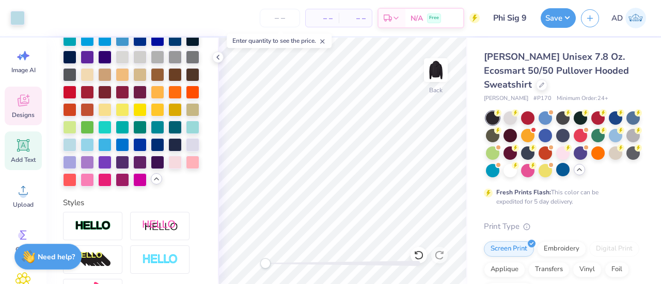
click at [21, 104] on icon at bounding box center [23, 102] width 10 height 8
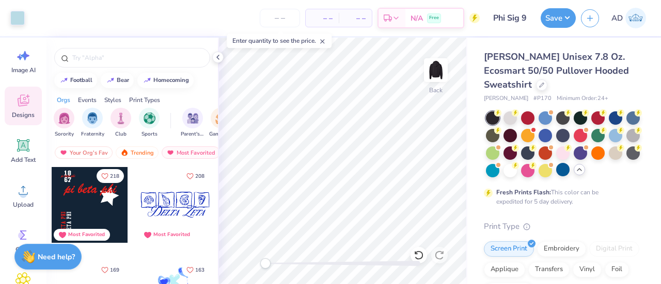
scroll to position [282, 0]
click at [108, 208] on div at bounding box center [90, 206] width 76 height 76
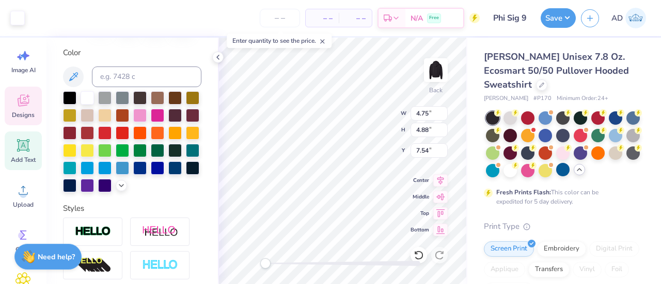
scroll to position [189, 0]
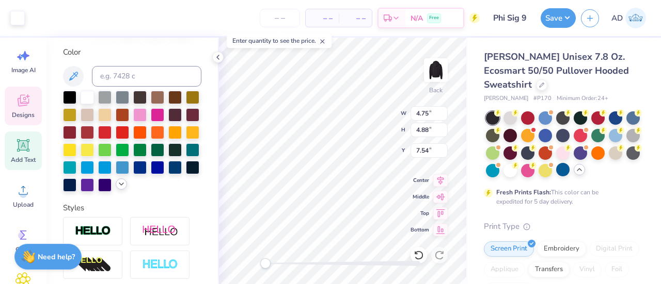
click at [117, 188] on icon at bounding box center [121, 184] width 8 height 8
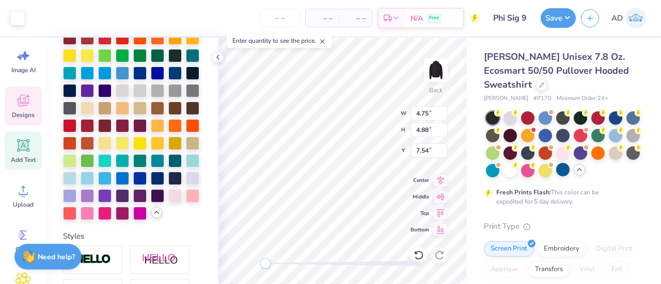
scroll to position [284, 0]
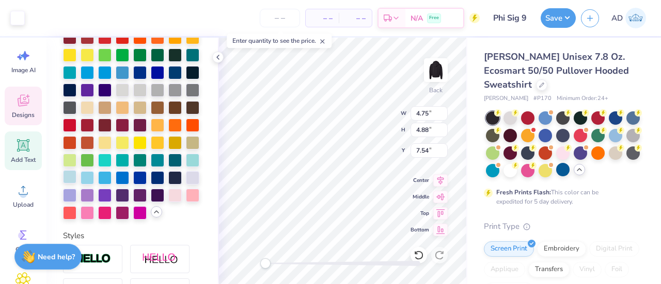
click at [76, 184] on div at bounding box center [69, 176] width 13 height 13
click at [21, 17] on div at bounding box center [17, 17] width 14 height 14
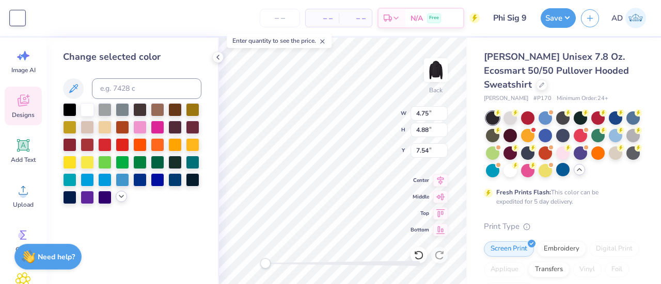
click at [124, 193] on div at bounding box center [121, 196] width 11 height 11
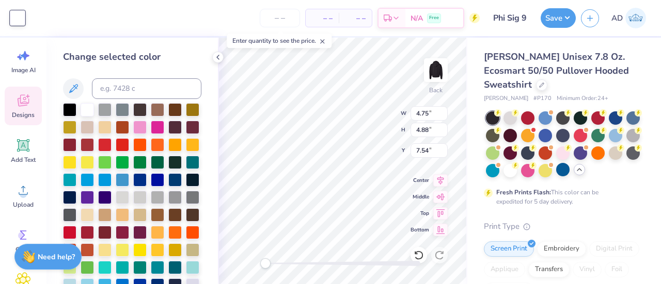
scroll to position [90, 0]
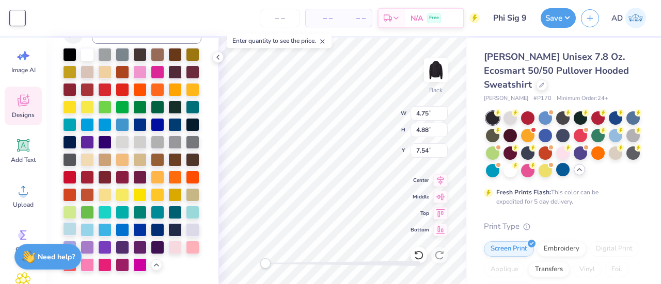
click at [76, 222] on div at bounding box center [69, 228] width 13 height 13
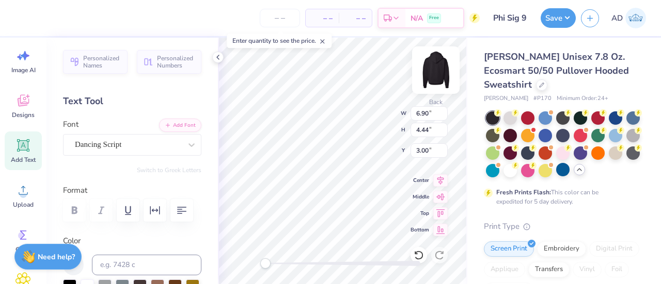
click at [445, 71] on img at bounding box center [435, 70] width 41 height 41
type textarea "S"
type textarea "Delta Xi"
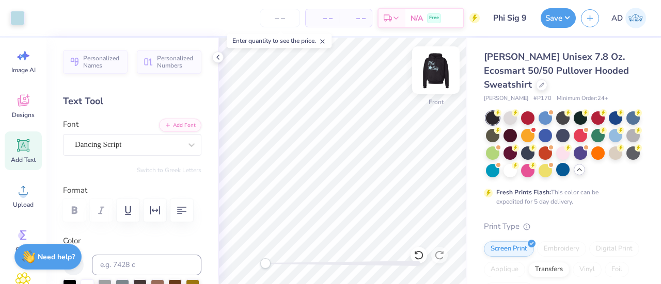
click at [435, 73] on img at bounding box center [435, 70] width 41 height 41
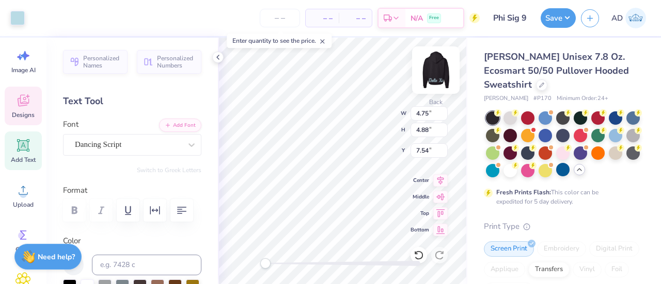
click at [441, 67] on img at bounding box center [435, 70] width 41 height 41
type input "4.65"
type input "4.79"
type input "8.40"
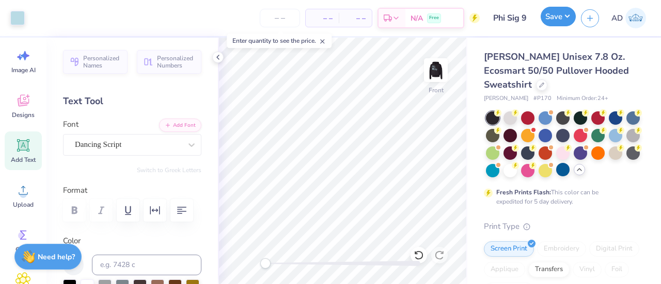
click at [554, 15] on button "Save" at bounding box center [557, 17] width 35 height 20
type input "0"
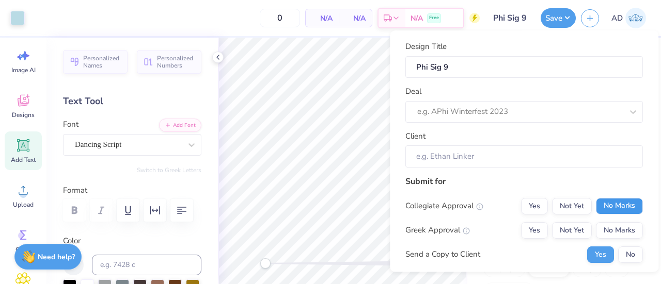
click at [606, 203] on button "No Marks" at bounding box center [619, 206] width 47 height 17
click at [522, 227] on button "Yes" at bounding box center [534, 230] width 27 height 17
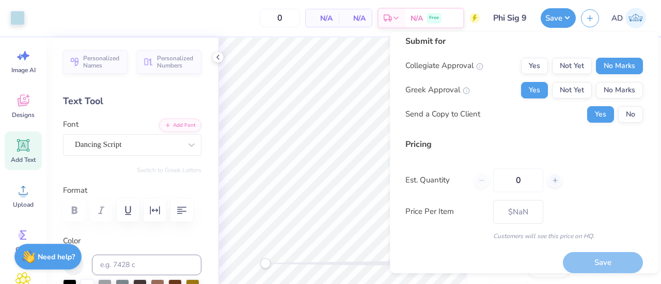
scroll to position [145, 0]
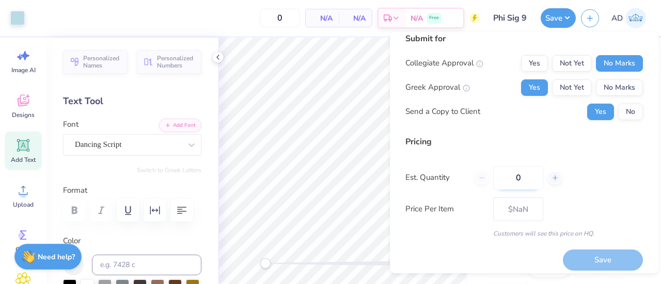
click at [525, 180] on input "0" at bounding box center [518, 178] width 50 height 24
type input "099"
type input "99"
type input "$27.89"
type input "0"
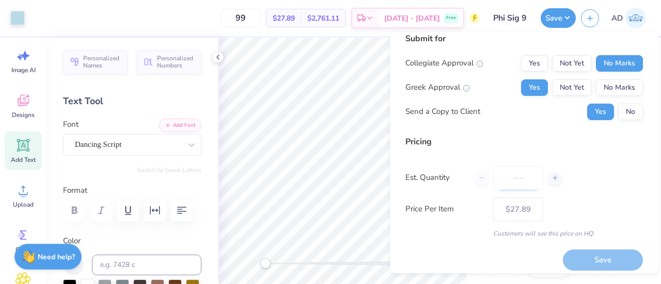
type input "0"
type input "099"
type input "99"
type input "$27.89"
click at [515, 179] on input "099" at bounding box center [518, 178] width 50 height 24
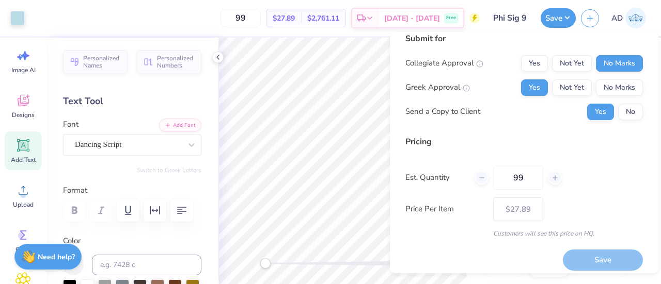
type input "99"
click at [606, 203] on div "Price Per Item $27.89" at bounding box center [523, 210] width 237 height 24
click at [584, 260] on div "Save" at bounding box center [603, 260] width 80 height 21
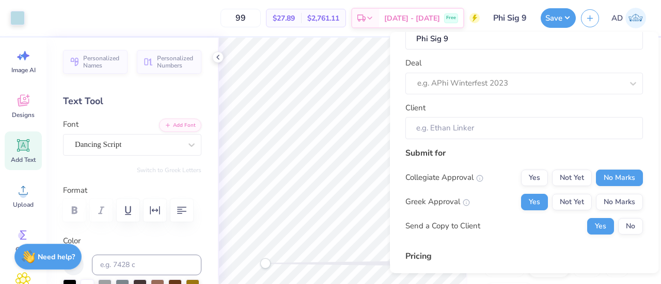
scroll to position [29, 0]
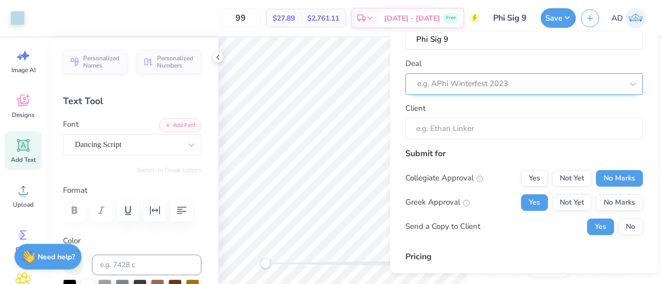
click at [473, 81] on div at bounding box center [519, 84] width 205 height 14
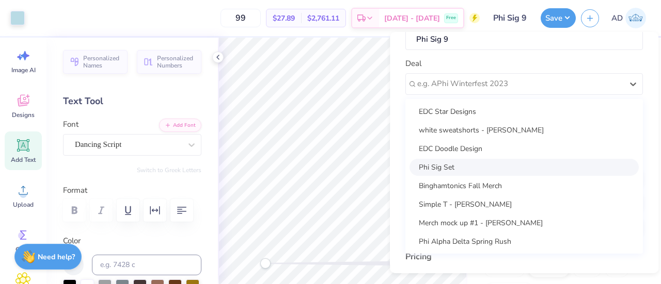
click at [445, 172] on div "Phi Sig Set" at bounding box center [523, 167] width 229 height 17
type input "[PERSON_NAME]"
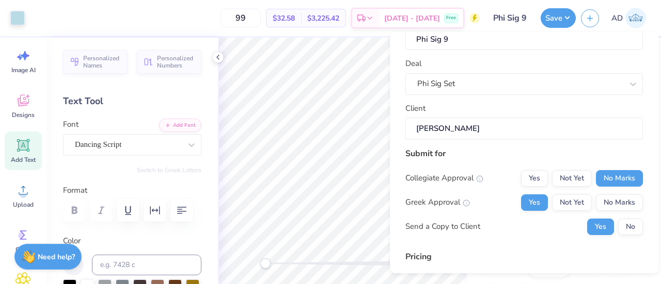
scroll to position [151, 0]
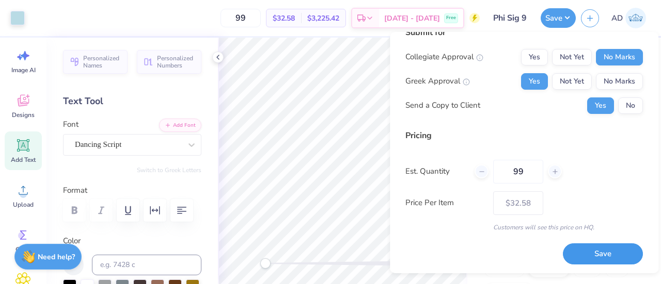
click at [602, 258] on button "Save" at bounding box center [603, 254] width 80 height 21
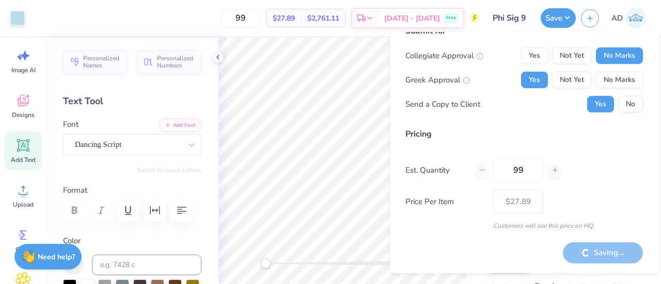
scroll to position [17, 0]
type input "$32.58"
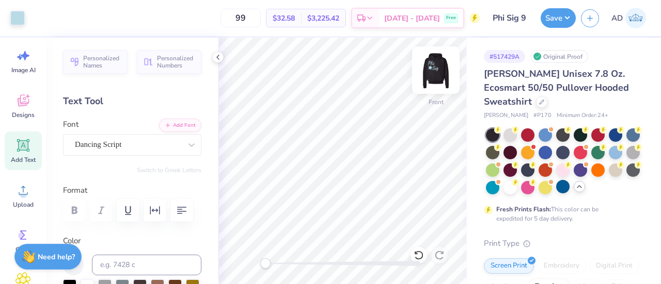
click at [438, 74] on img at bounding box center [435, 70] width 41 height 41
click at [435, 65] on img at bounding box center [435, 70] width 41 height 41
click at [434, 73] on img at bounding box center [435, 70] width 41 height 41
click at [550, 21] on button "Save" at bounding box center [557, 17] width 35 height 20
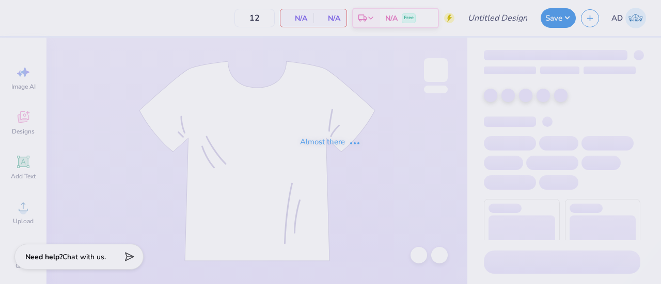
type input "Phi Sig 7"
type input "99"
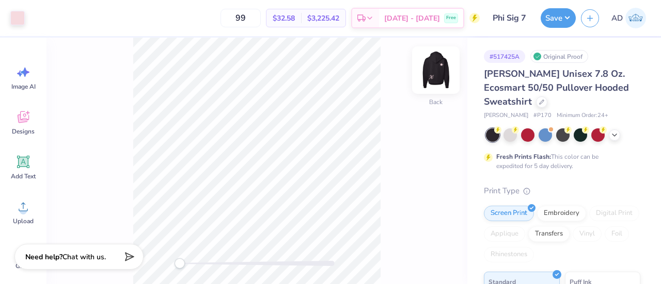
click at [438, 71] on img at bounding box center [435, 70] width 41 height 41
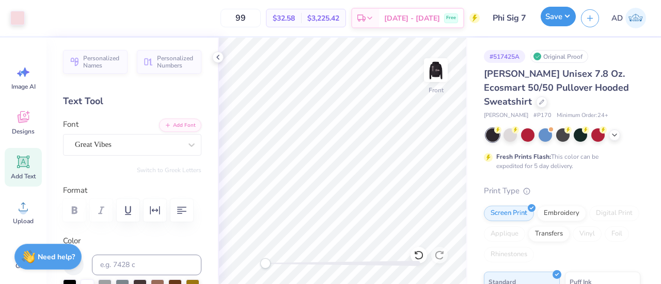
click at [556, 20] on button "Save" at bounding box center [557, 17] width 35 height 20
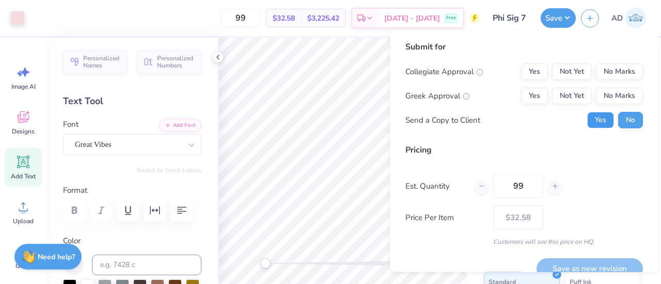
click at [591, 120] on button "Yes" at bounding box center [600, 120] width 27 height 17
click at [603, 72] on button "No Marks" at bounding box center [619, 71] width 47 height 17
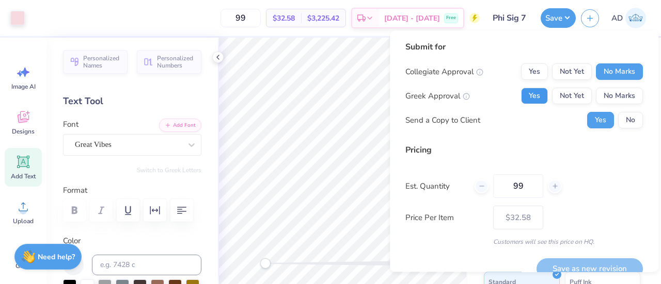
click at [526, 101] on button "Yes" at bounding box center [534, 96] width 27 height 17
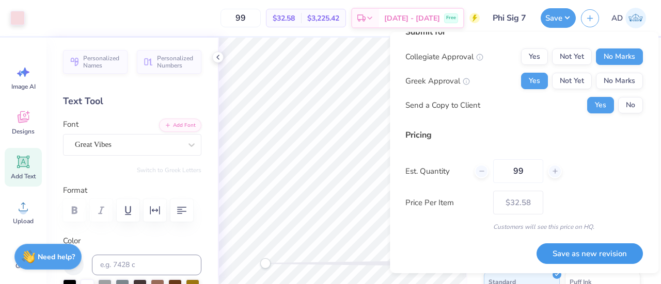
click at [574, 255] on button "Save as new revision" at bounding box center [589, 254] width 106 height 21
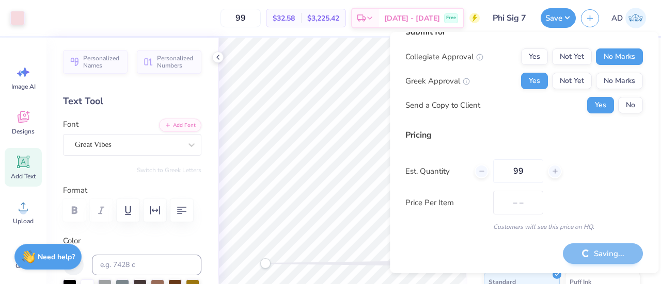
type input "$32.58"
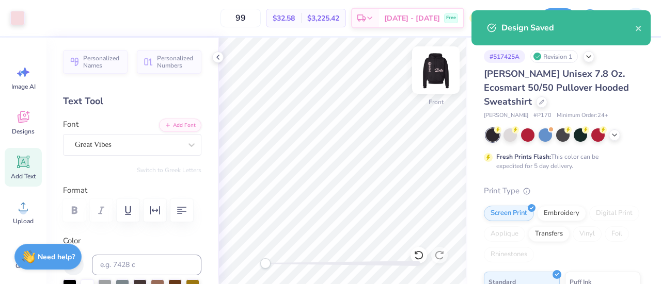
click at [440, 85] on img at bounding box center [435, 70] width 41 height 41
